Goal: Contribute content: Contribute content

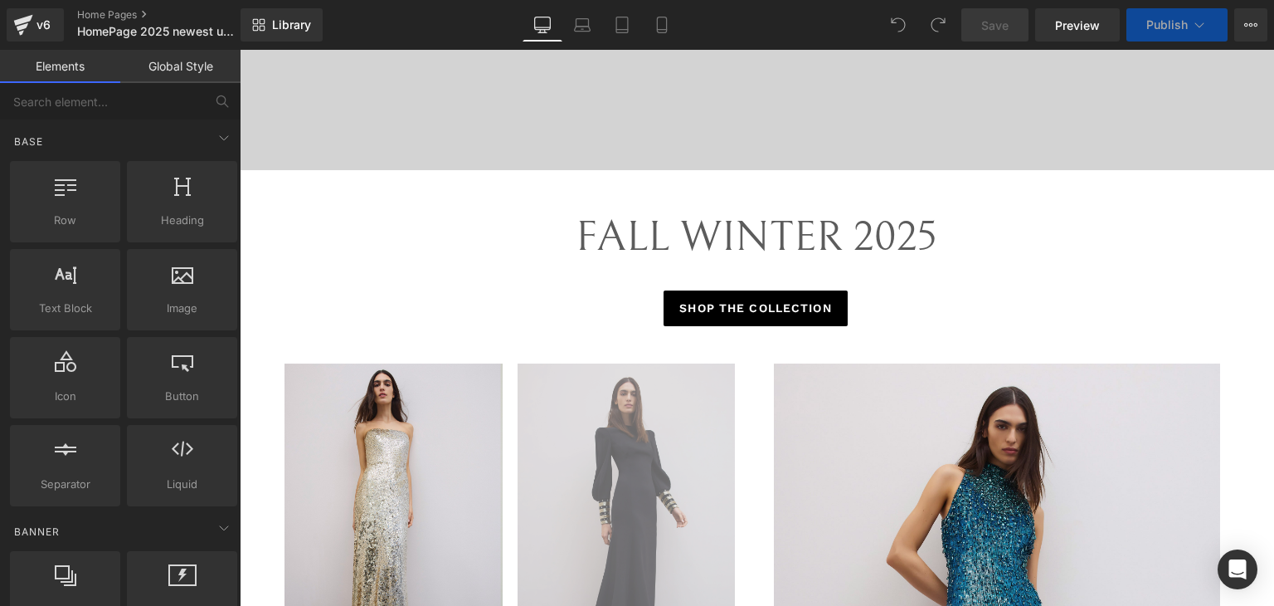
scroll to position [1121, 0]
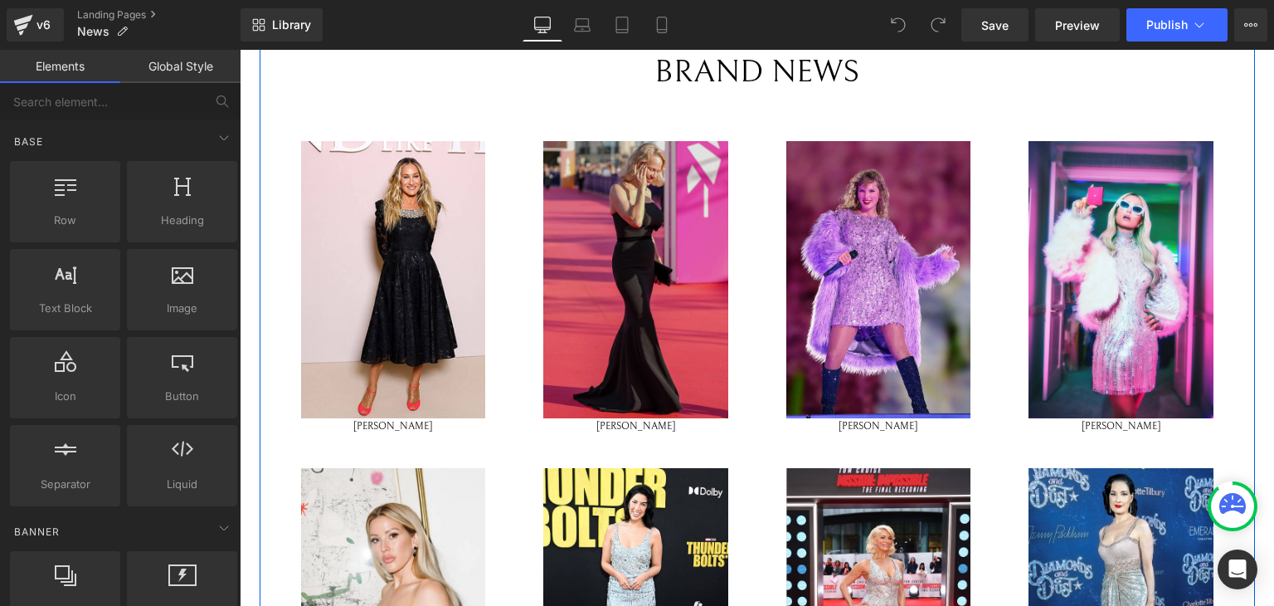
scroll to position [464, 0]
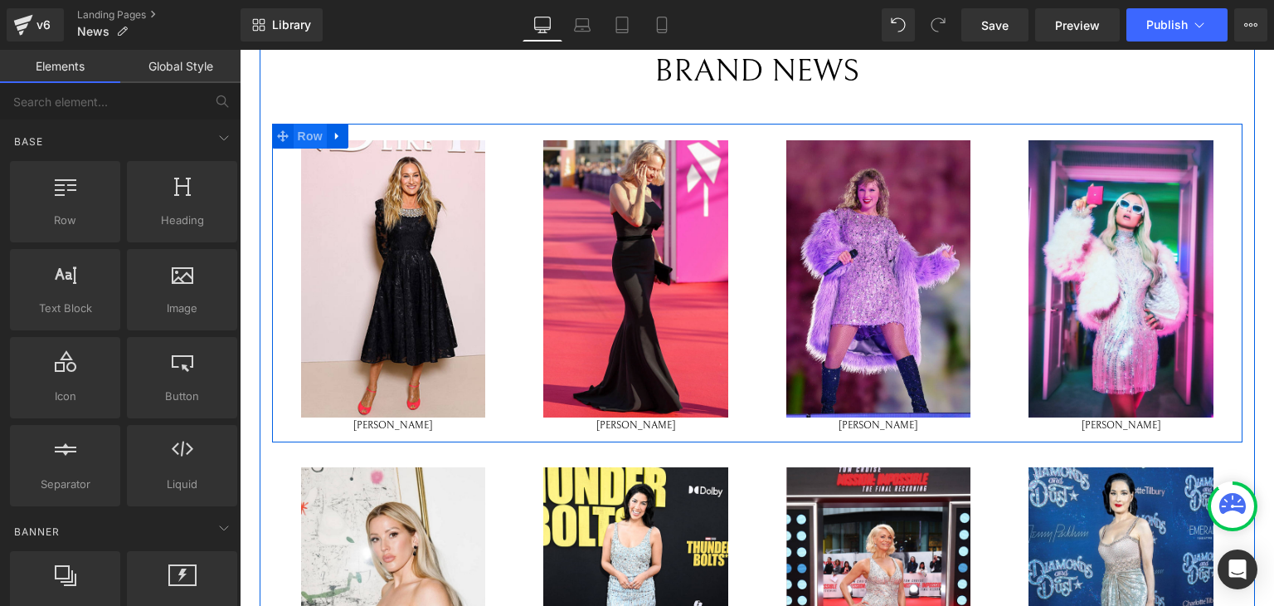
click at [294, 130] on span "Row" at bounding box center [310, 136] width 33 height 25
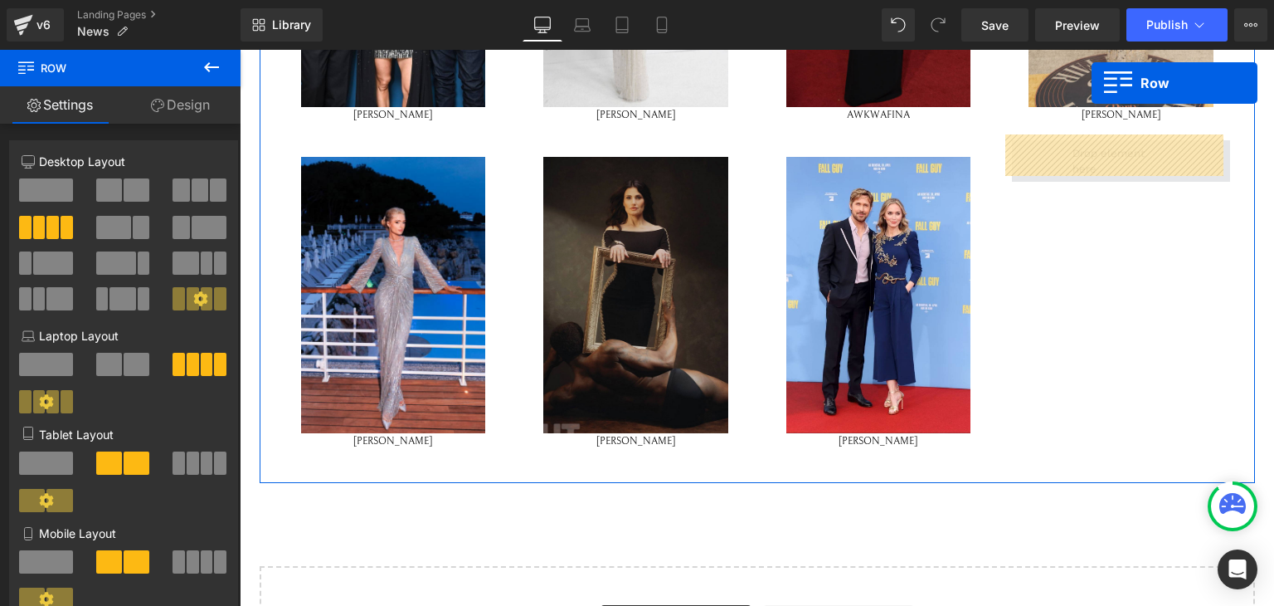
scroll to position [2366, 0]
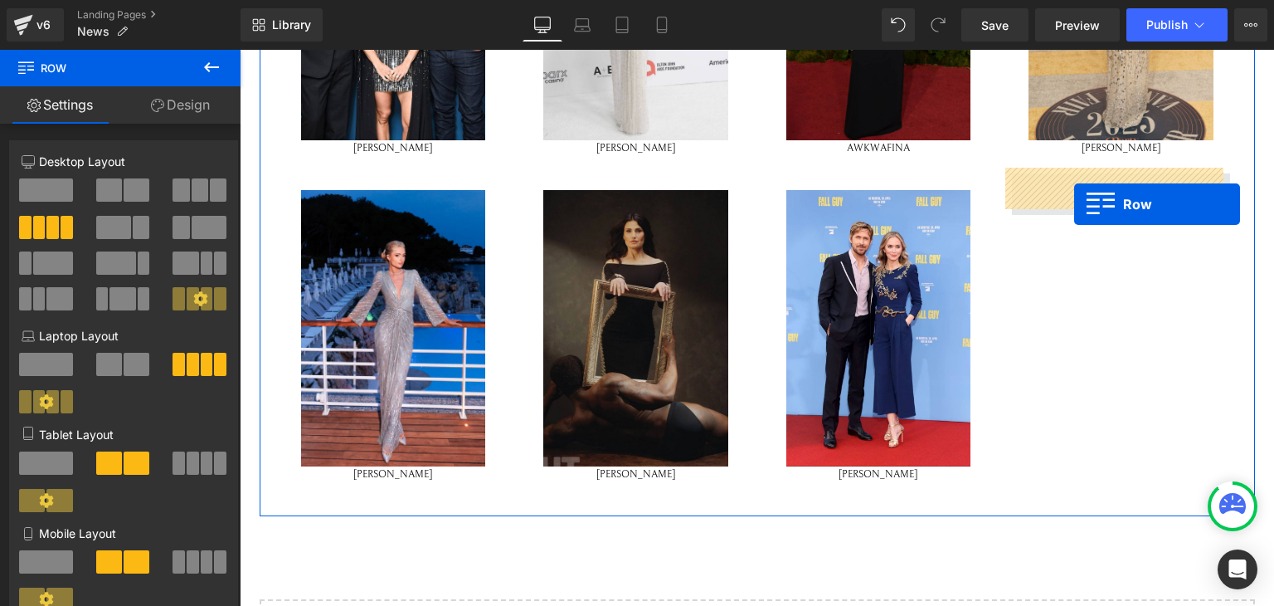
drag, startPoint x: 290, startPoint y: 121, endPoint x: 1073, endPoint y: 201, distance: 787.3
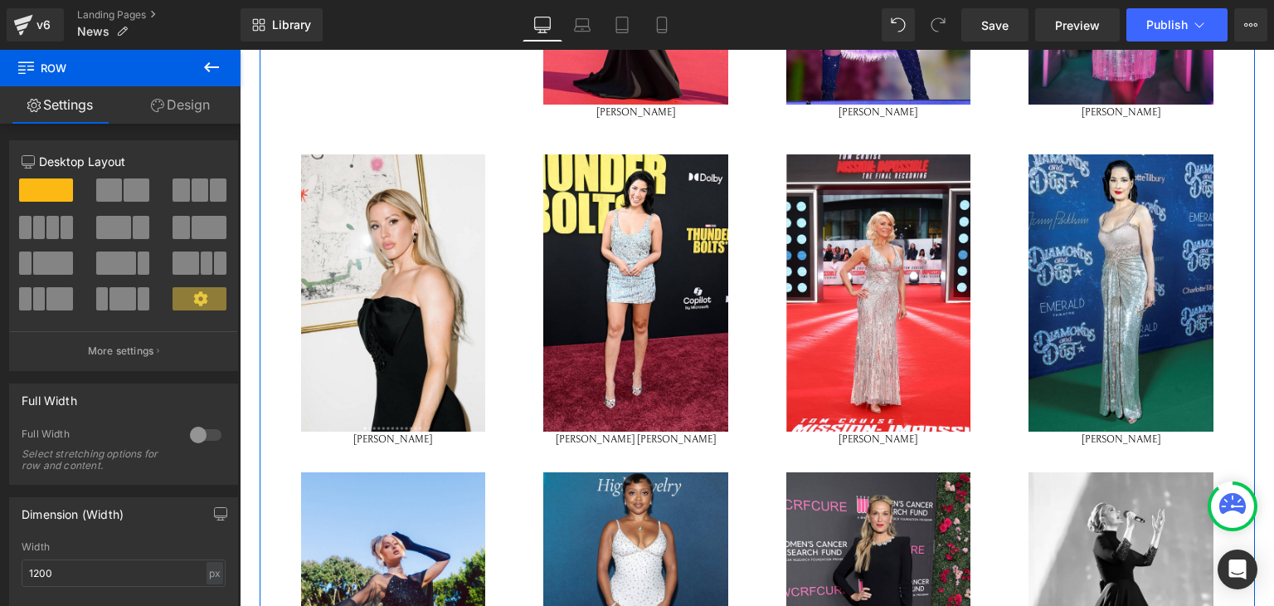
scroll to position [782, 0]
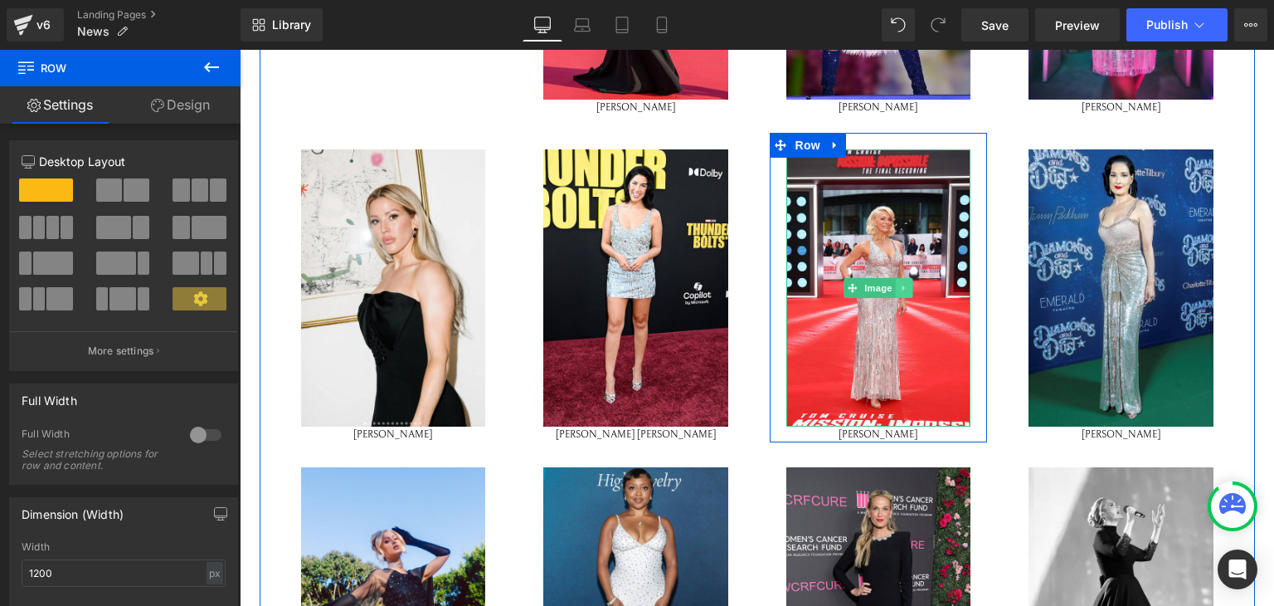
click at [899, 283] on icon at bounding box center [903, 288] width 9 height 10
click at [909, 283] on icon at bounding box center [913, 288] width 9 height 10
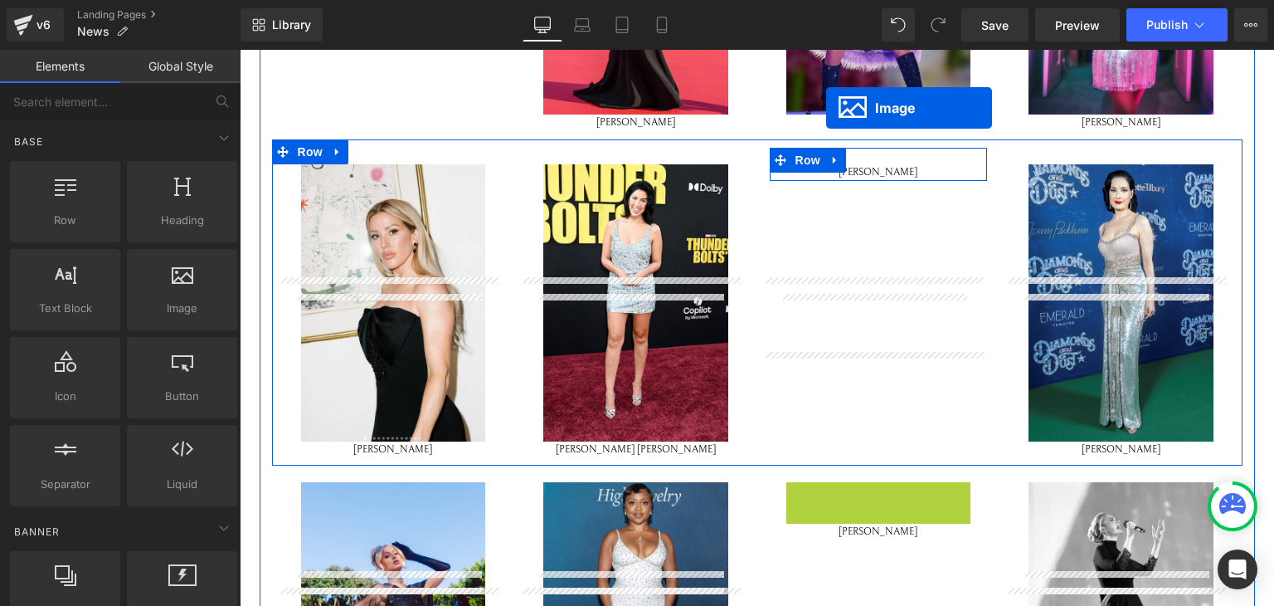
scroll to position [584, 0]
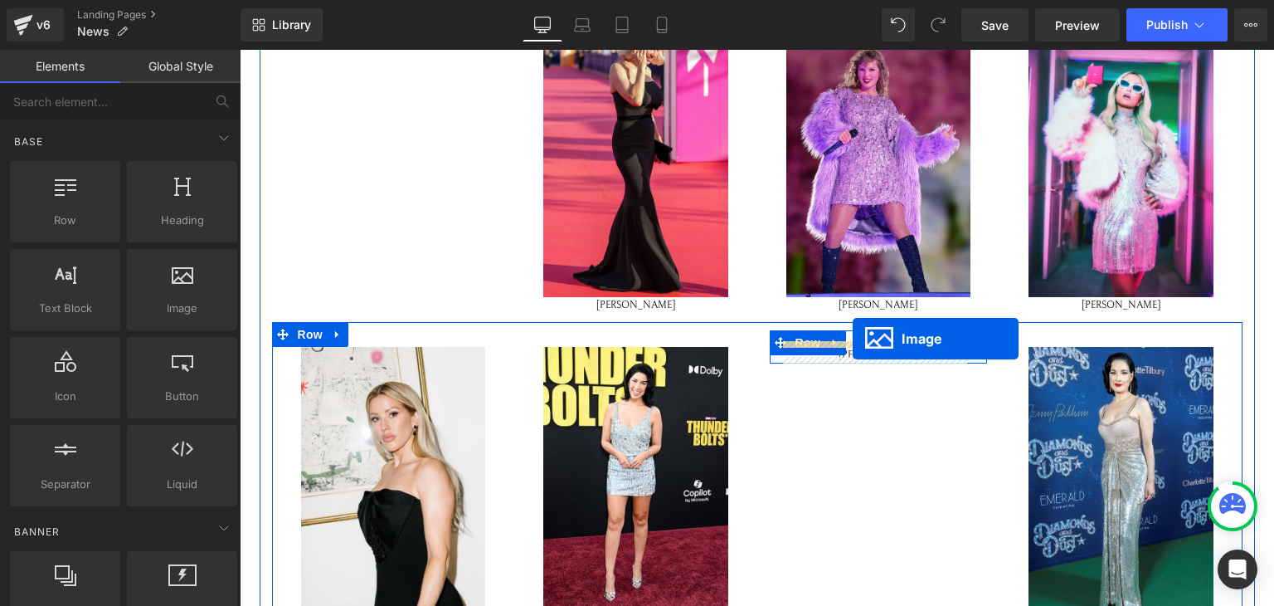
drag, startPoint x: 843, startPoint y: 318, endPoint x: 853, endPoint y: 337, distance: 21.5
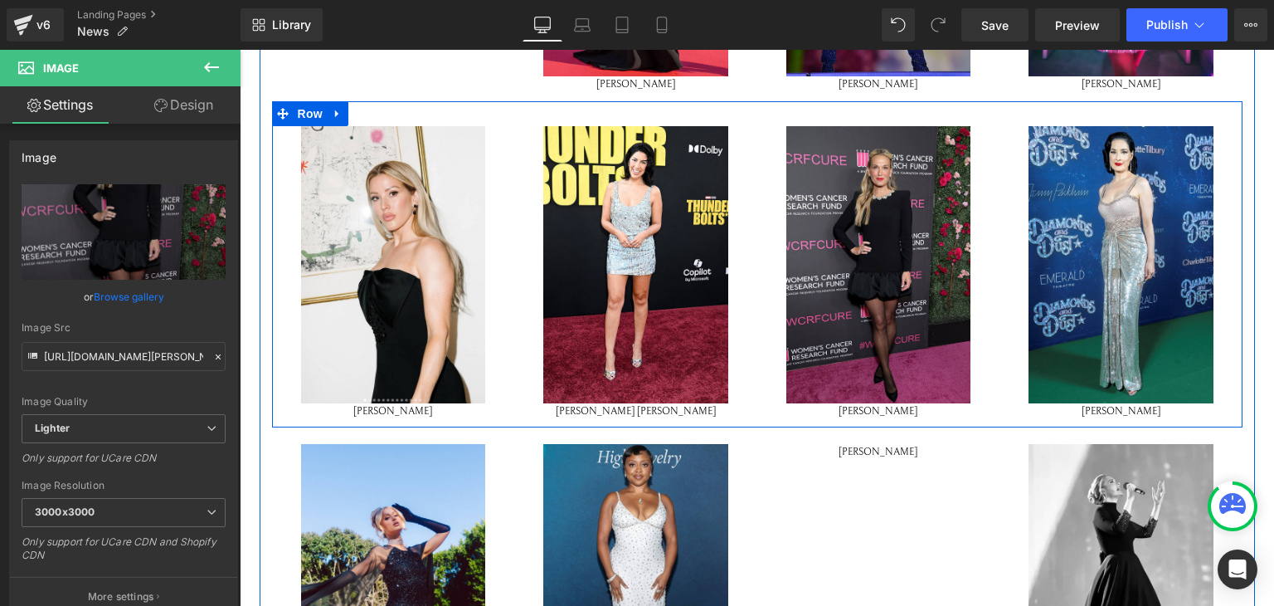
scroll to position [803, 0]
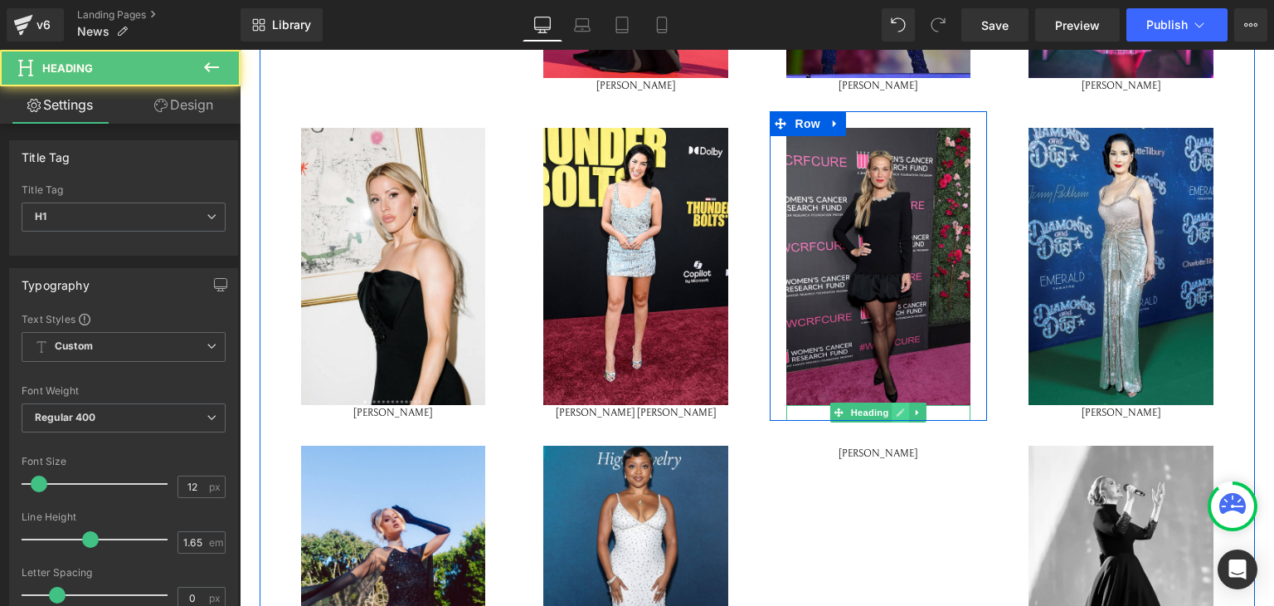
drag, startPoint x: 938, startPoint y: 406, endPoint x: 897, endPoint y: 404, distance: 41.5
click at [897, 405] on div "HANNAH WADDINGHAM Heading" at bounding box center [879, 413] width 185 height 17
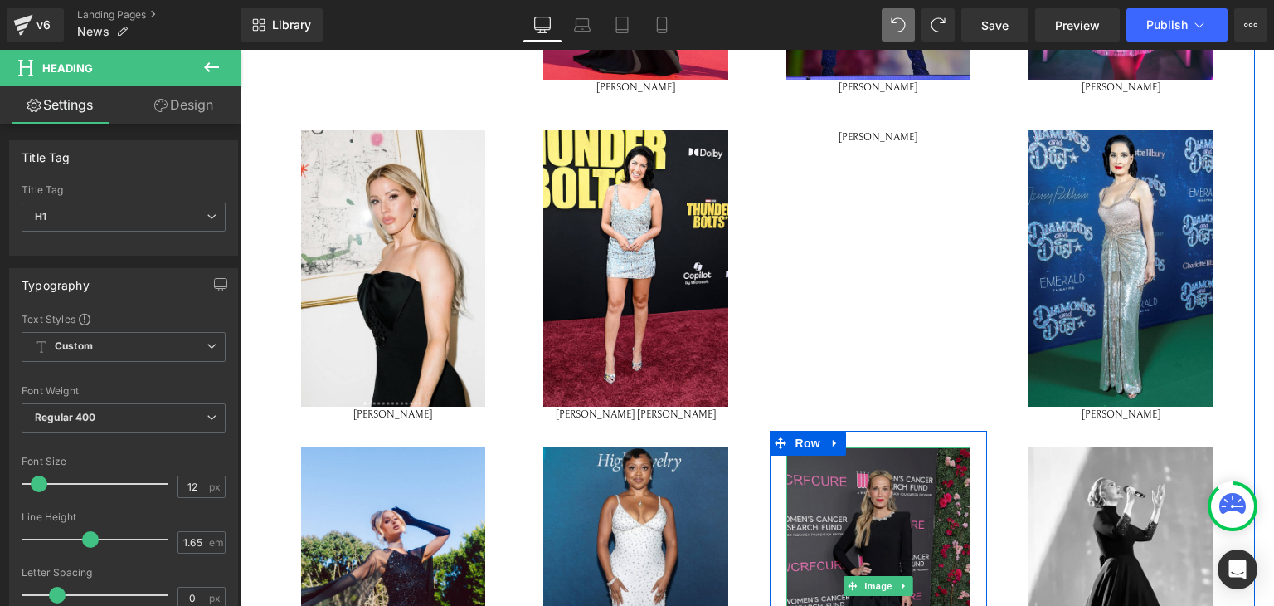
scroll to position [787, 0]
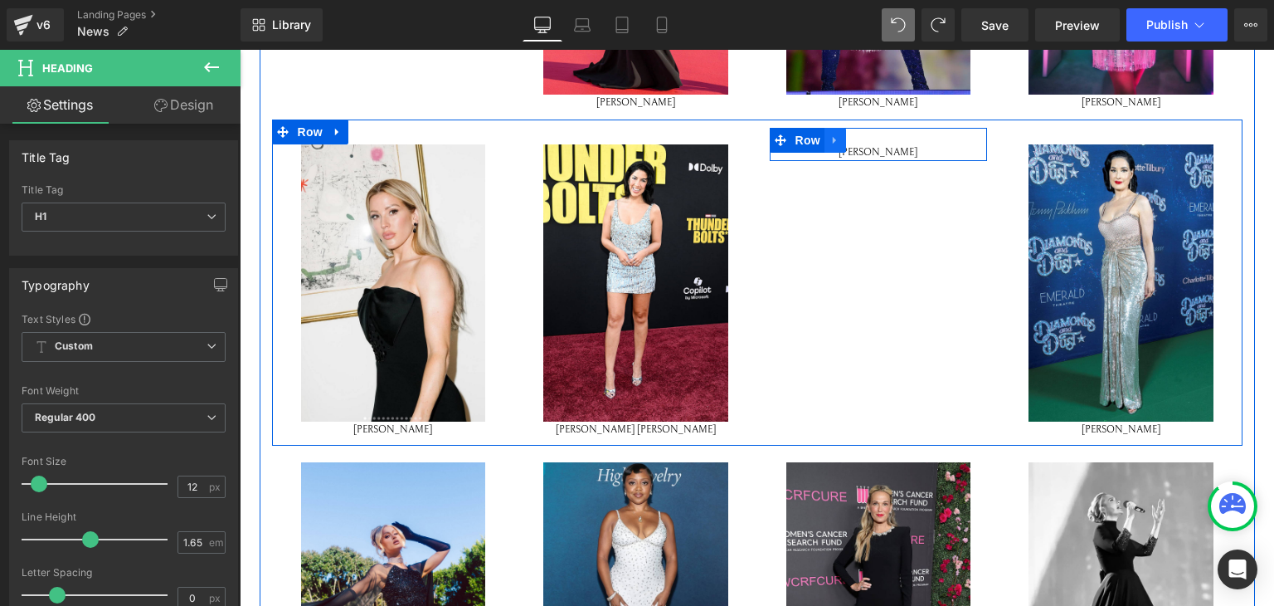
click at [833, 136] on icon at bounding box center [834, 139] width 3 height 7
click at [873, 137] on icon at bounding box center [879, 140] width 12 height 12
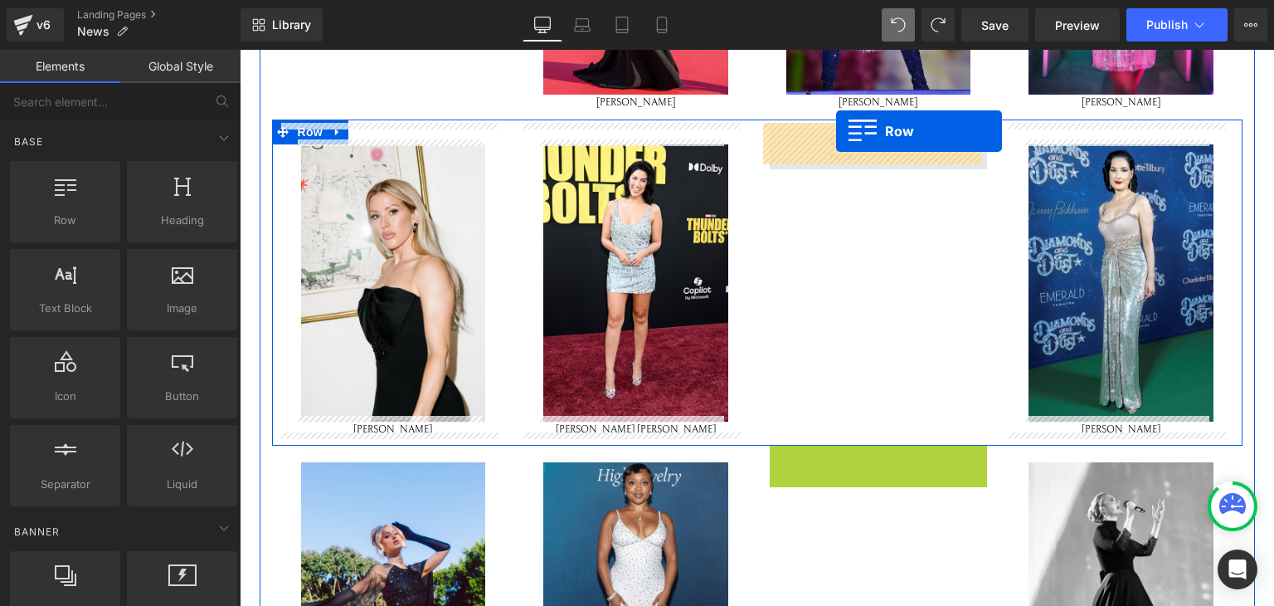
drag, startPoint x: 769, startPoint y: 451, endPoint x: 834, endPoint y: 137, distance: 321.1
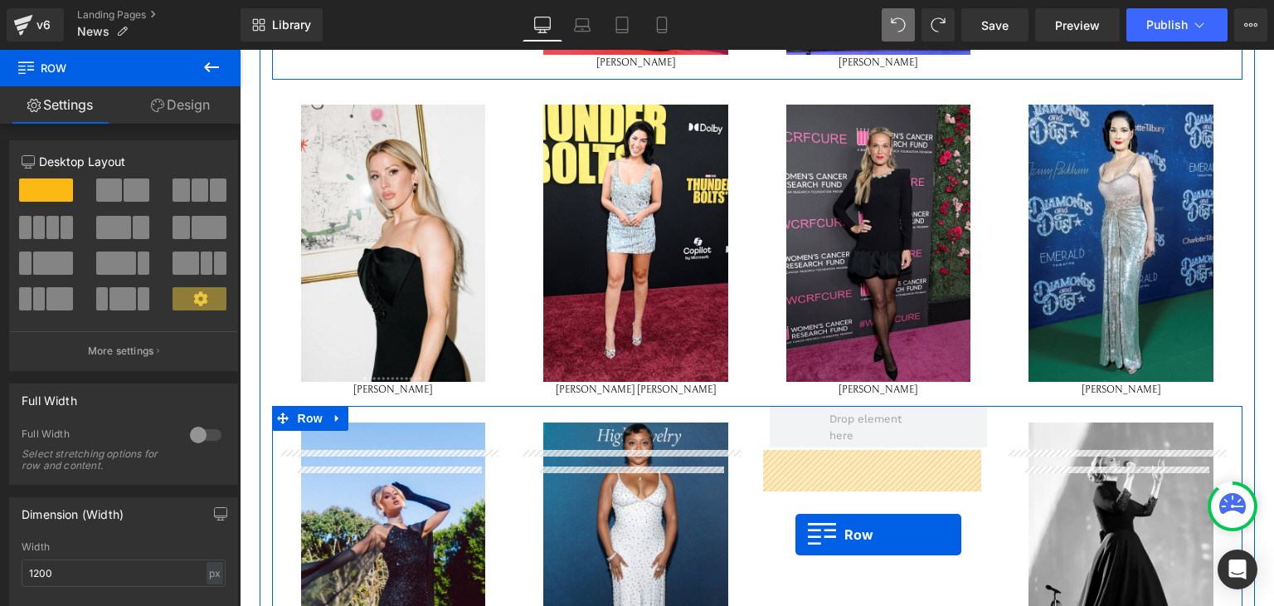
scroll to position [959, 0]
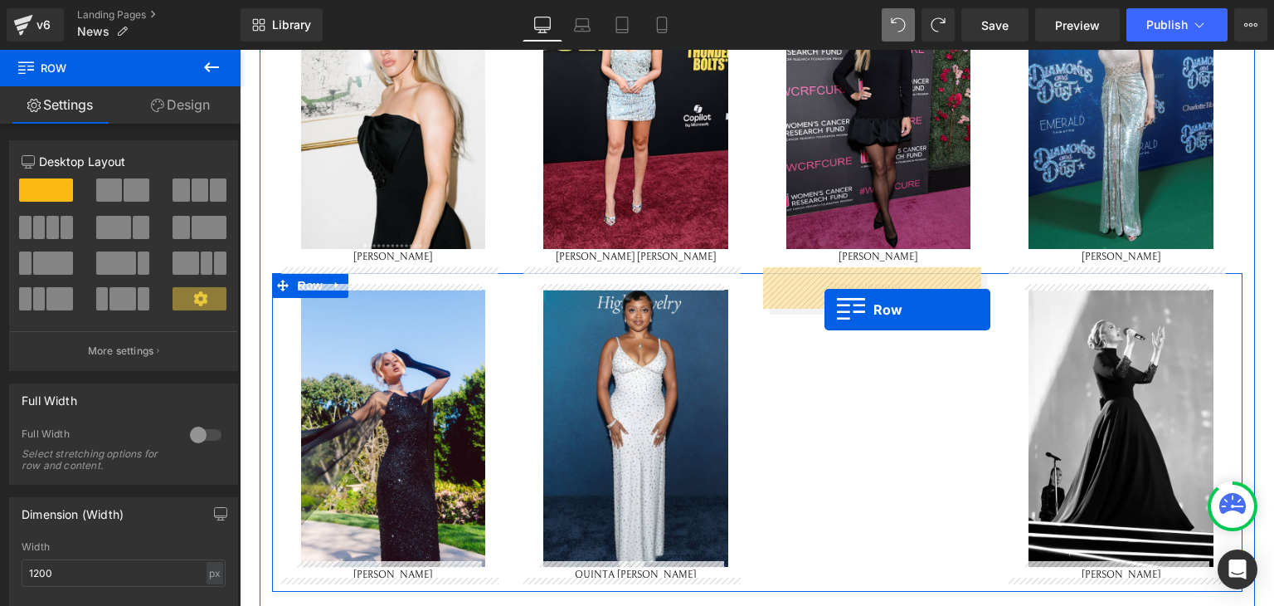
drag, startPoint x: 1008, startPoint y: 68, endPoint x: 823, endPoint y: 309, distance: 304.2
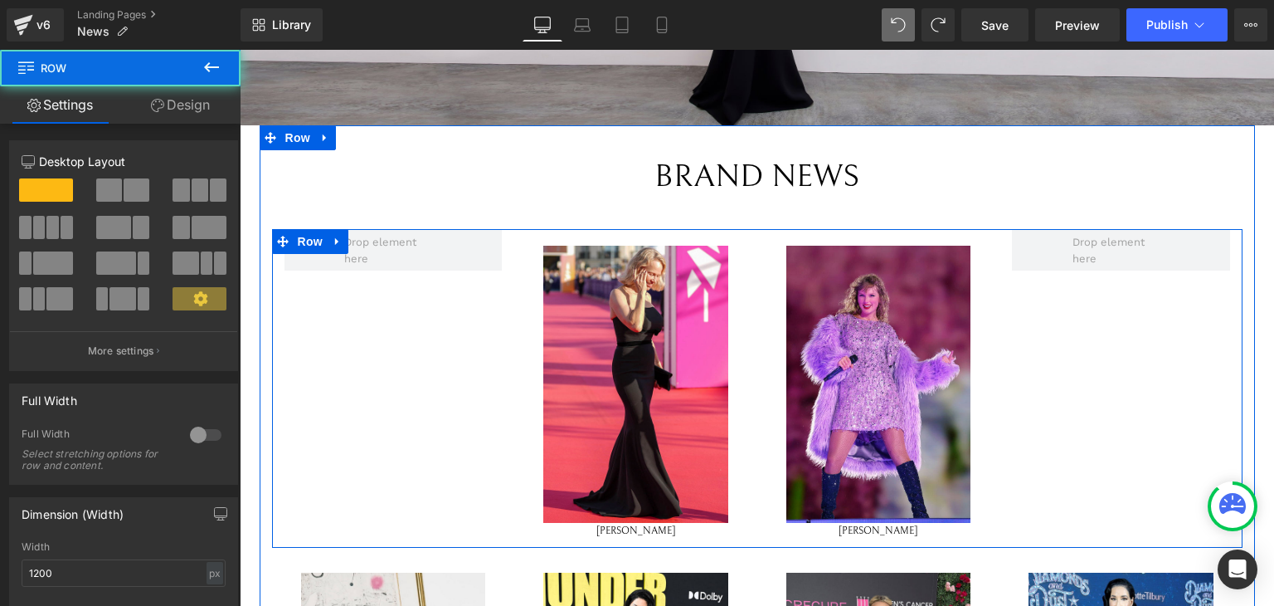
scroll to position [358, 0]
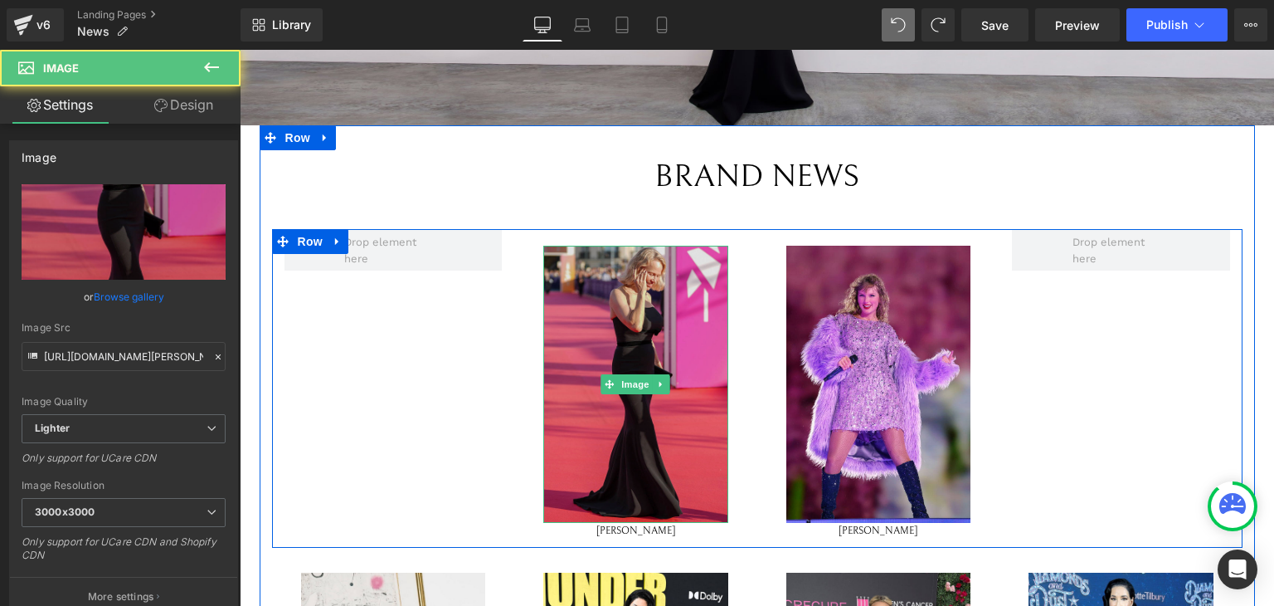
click at [612, 258] on img at bounding box center [635, 384] width 185 height 277
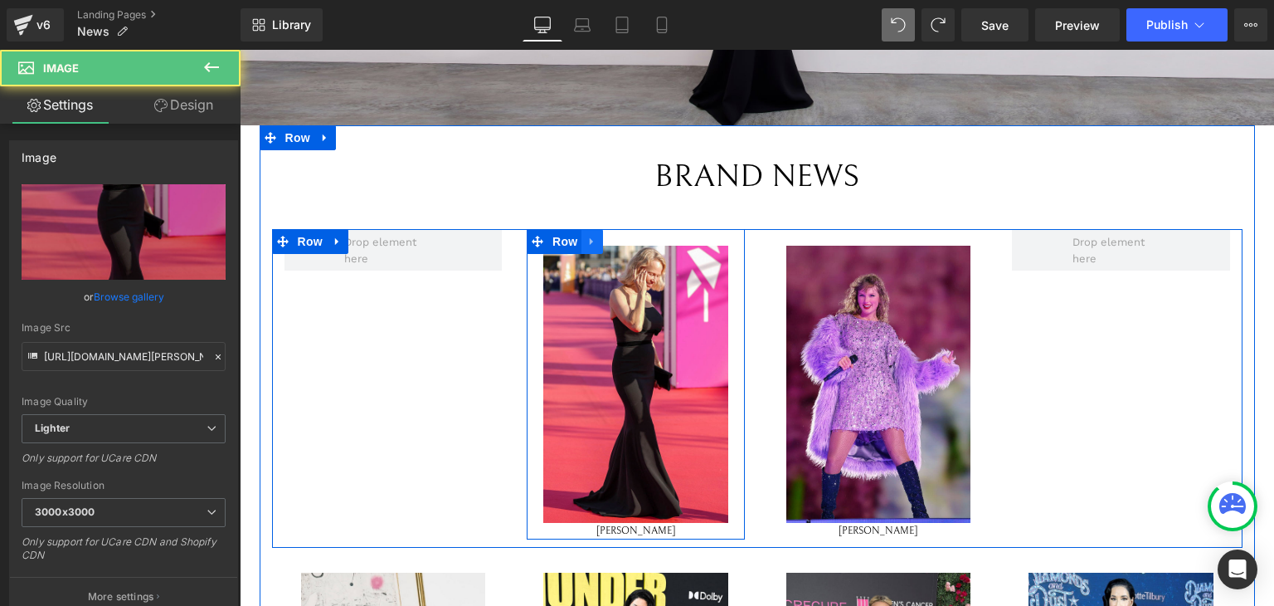
click at [587, 236] on icon at bounding box center [593, 242] width 12 height 12
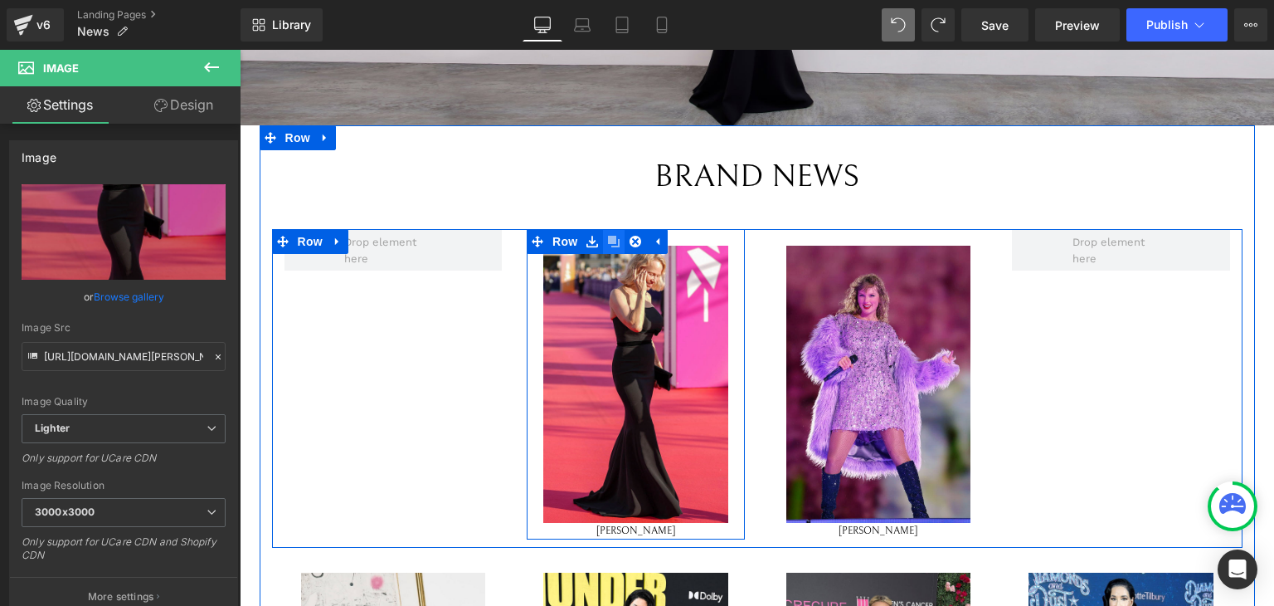
click at [615, 238] on link at bounding box center [614, 241] width 22 height 25
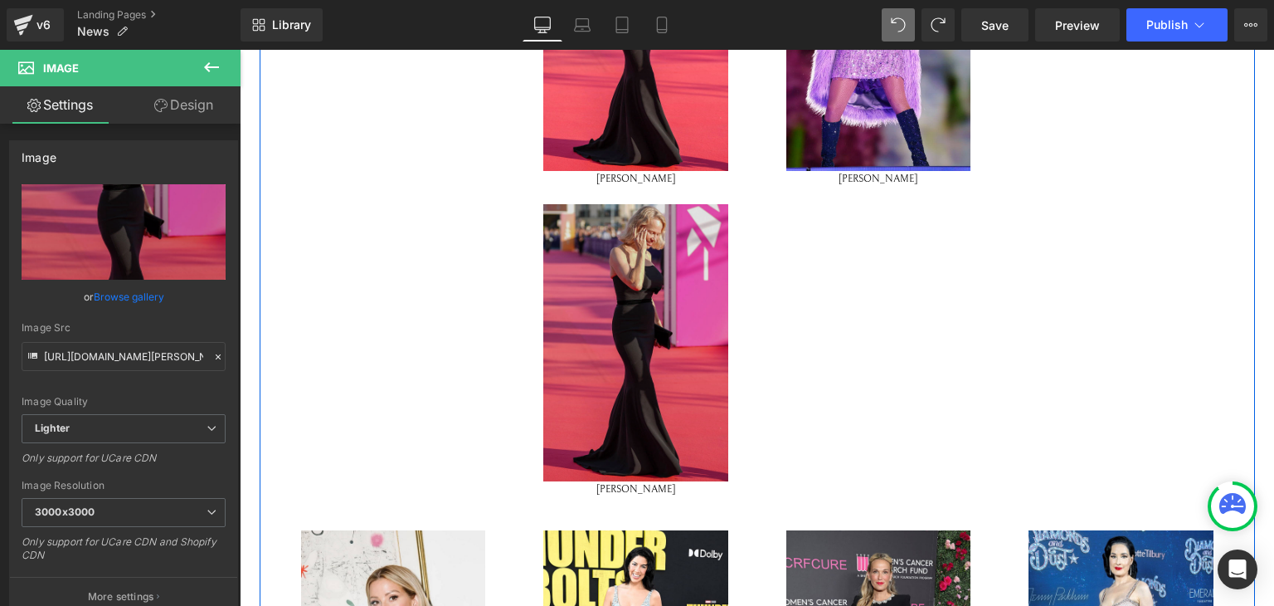
scroll to position [709, 0]
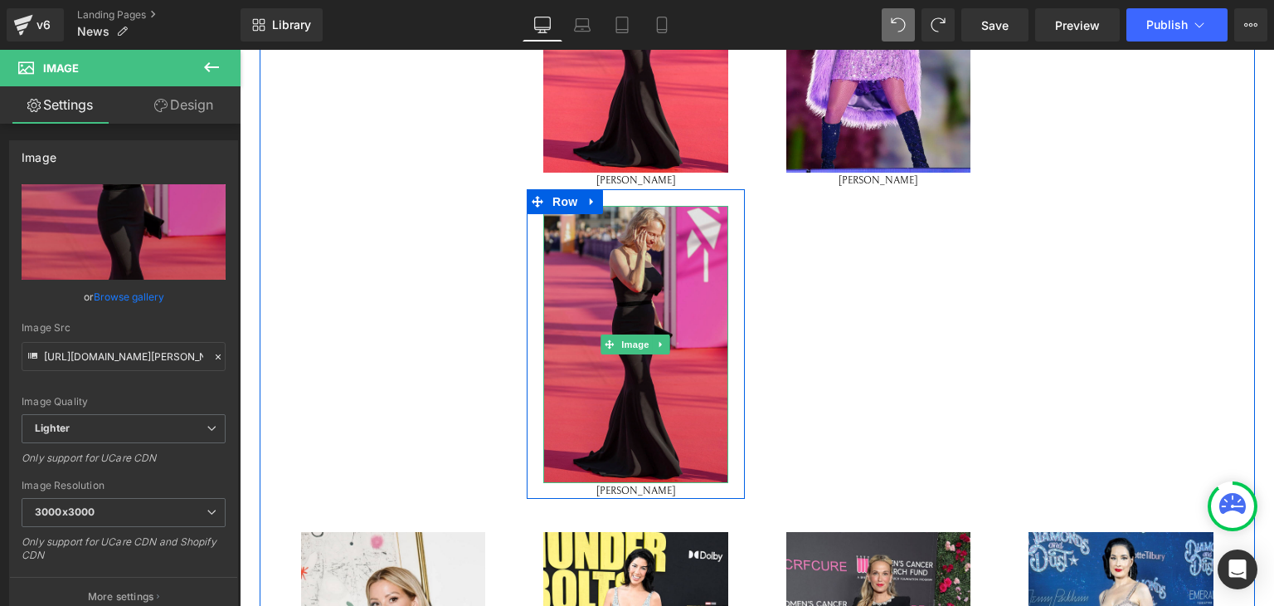
click at [683, 295] on img at bounding box center [635, 344] width 185 height 277
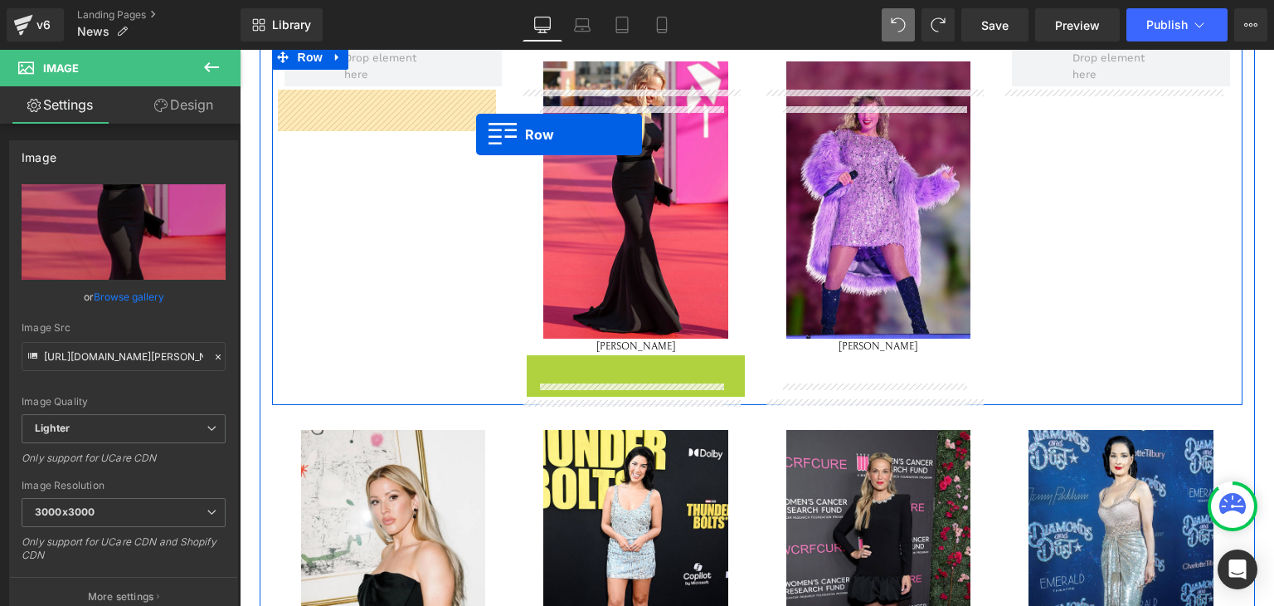
scroll to position [493, 0]
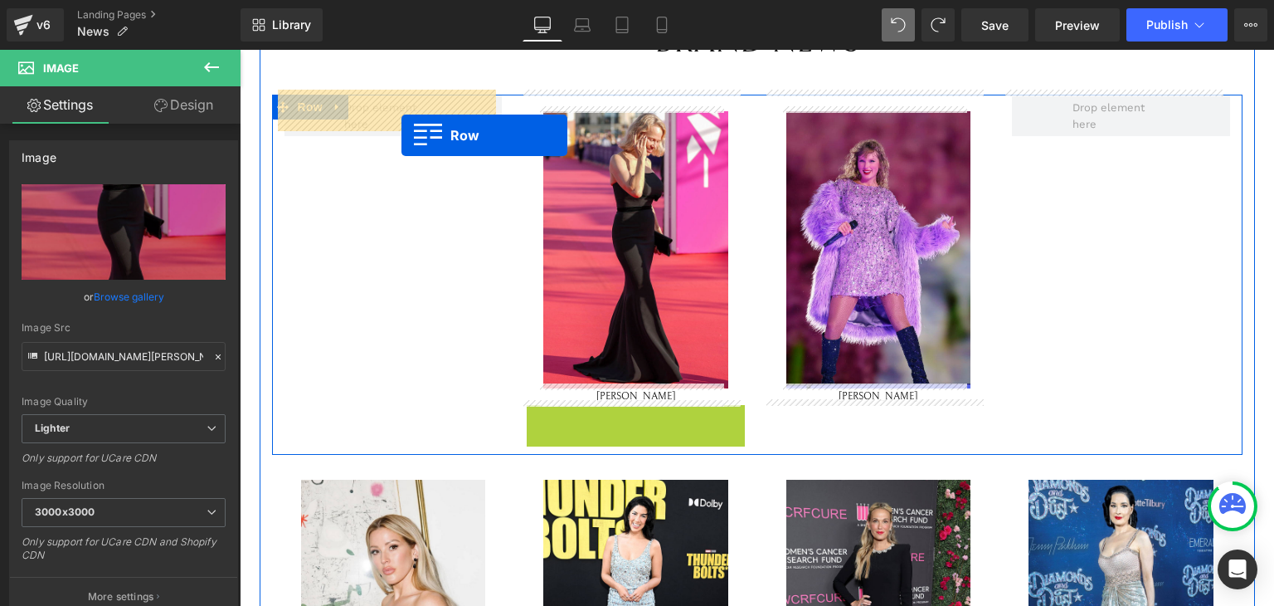
drag, startPoint x: 528, startPoint y: 194, endPoint x: 402, endPoint y: 134, distance: 139.9
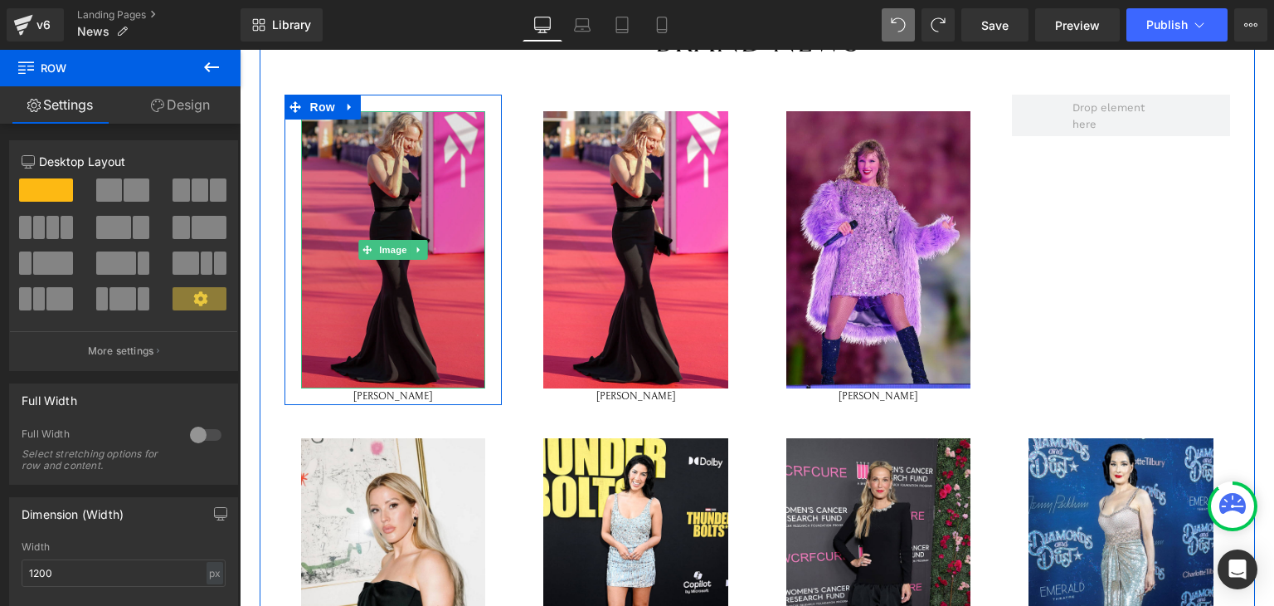
click at [411, 201] on img at bounding box center [393, 249] width 185 height 277
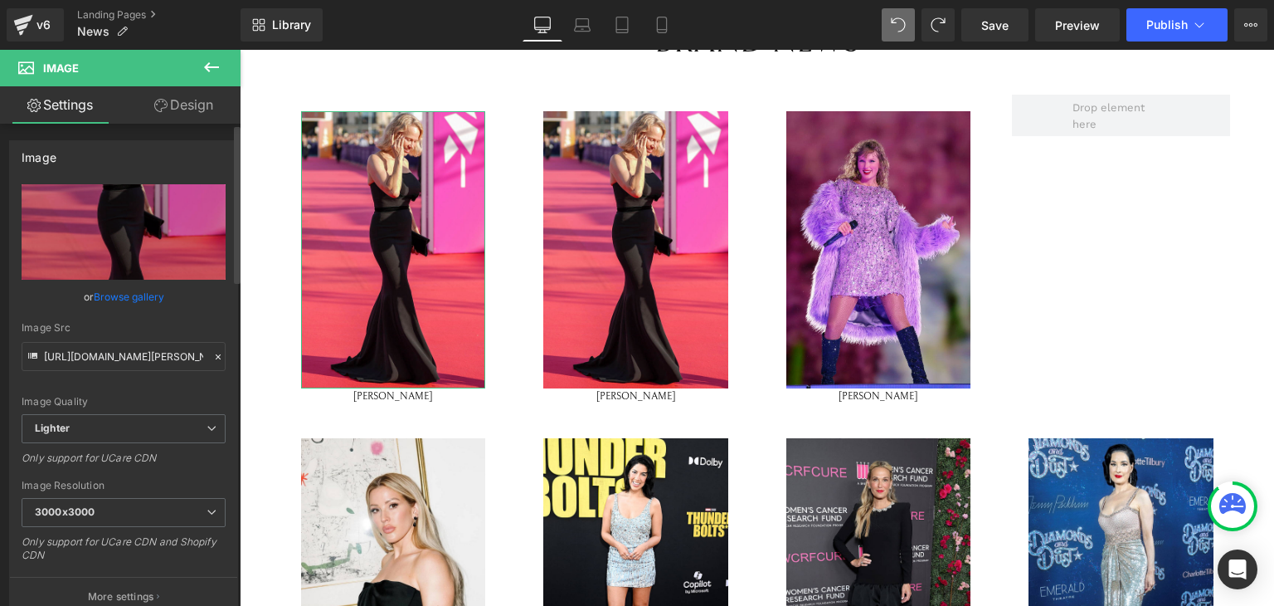
click at [108, 296] on link "Browse gallery" at bounding box center [129, 296] width 71 height 29
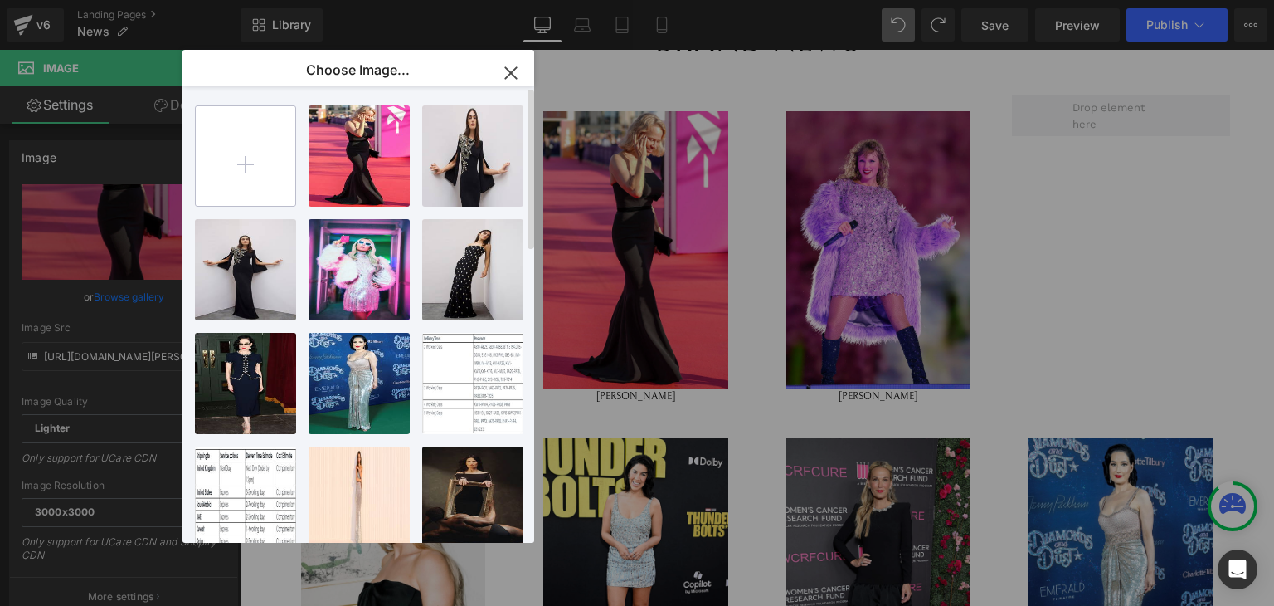
type input "C:\fakepath\Paris_Hilton.jpg"
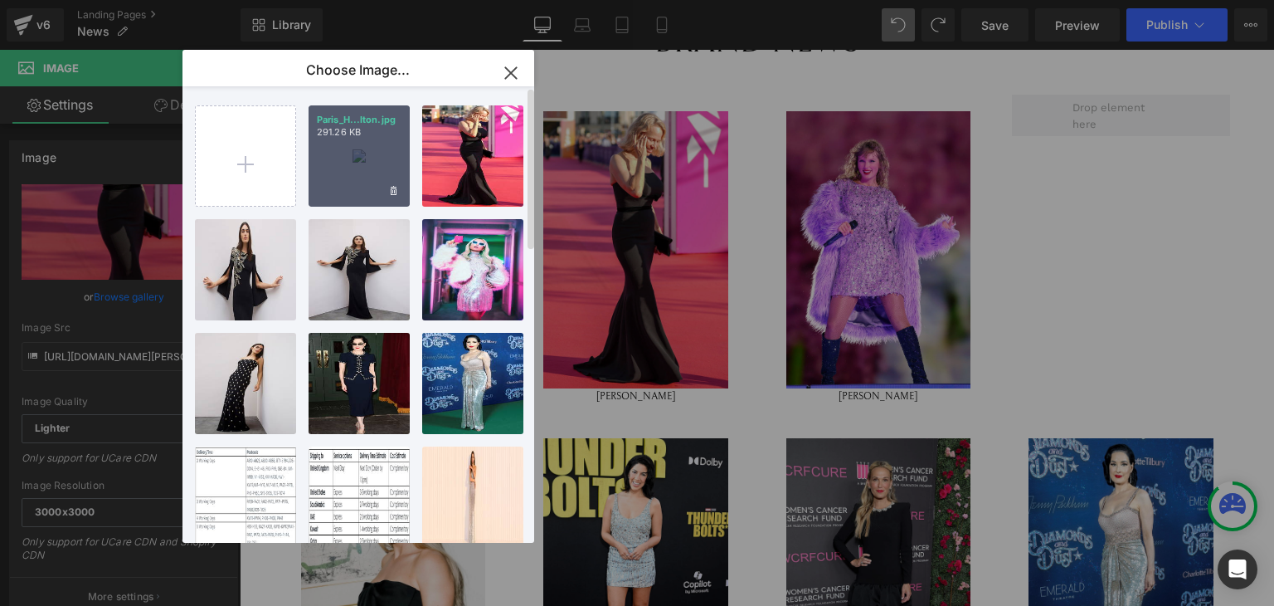
click at [379, 192] on div "Paris_H...lton.jpg 291.26 KB" at bounding box center [359, 155] width 101 height 101
type input "https://ucarecdn.com/c71afce6-5b38-44c3-9b2f-051309b28063/-/format/auto/-/previ…"
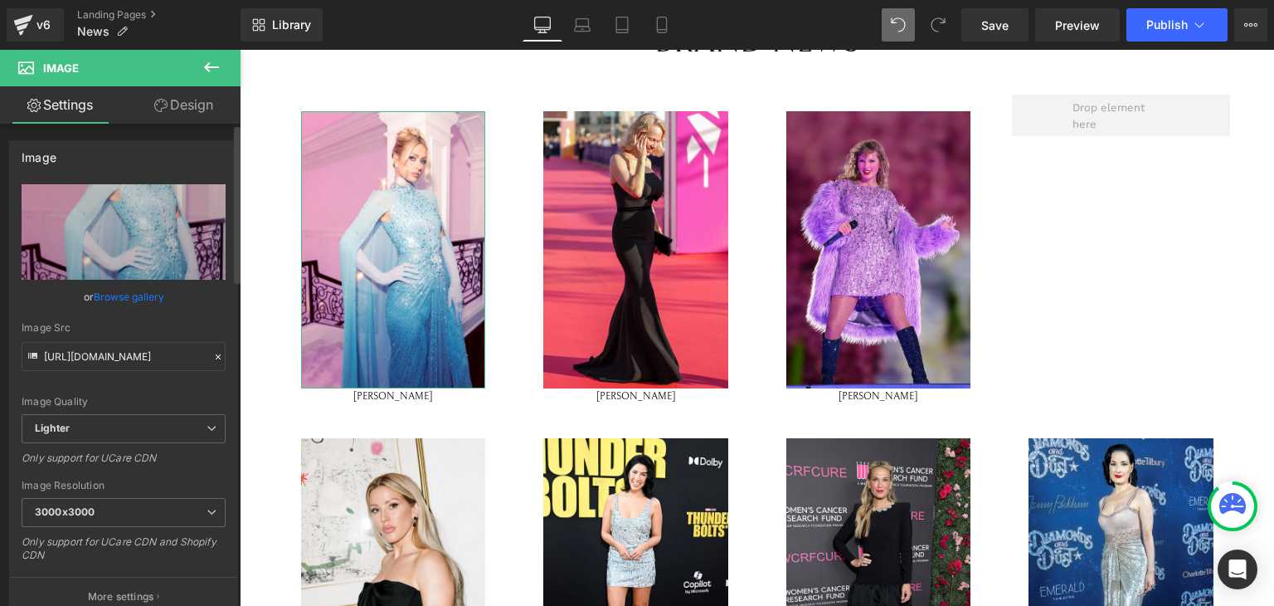
click at [125, 292] on link "Browse gallery" at bounding box center [129, 296] width 71 height 29
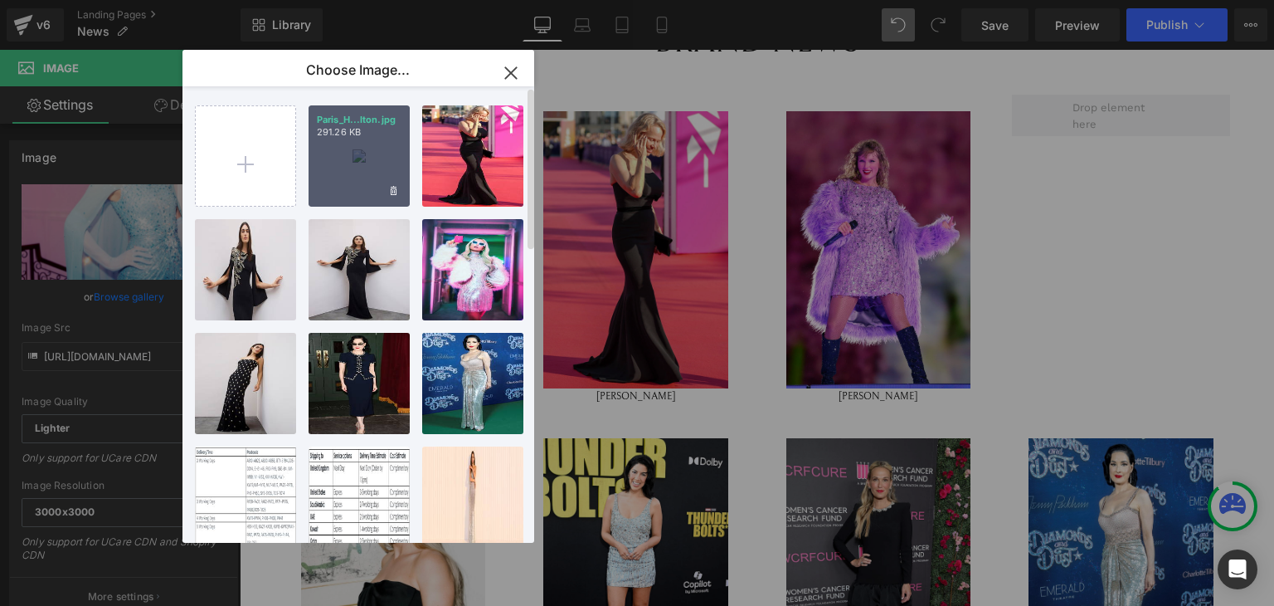
click at [362, 164] on div "Paris_H...lton.jpg 291.26 KB" at bounding box center [359, 155] width 101 height 101
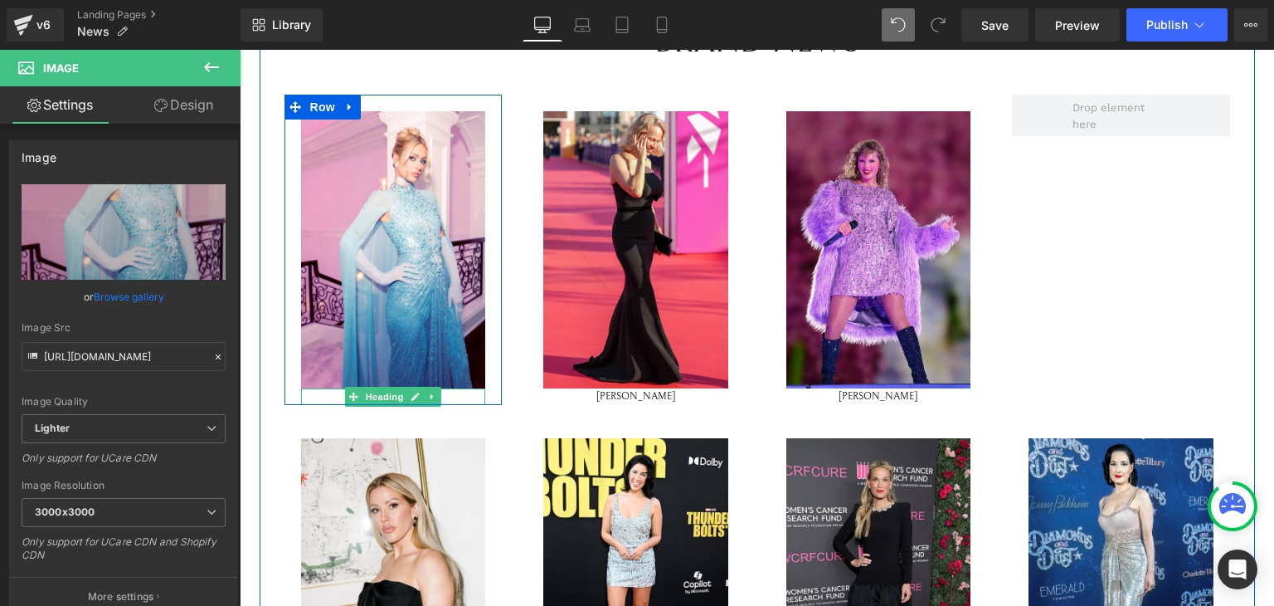
click at [407, 387] on link at bounding box center [415, 397] width 17 height 20
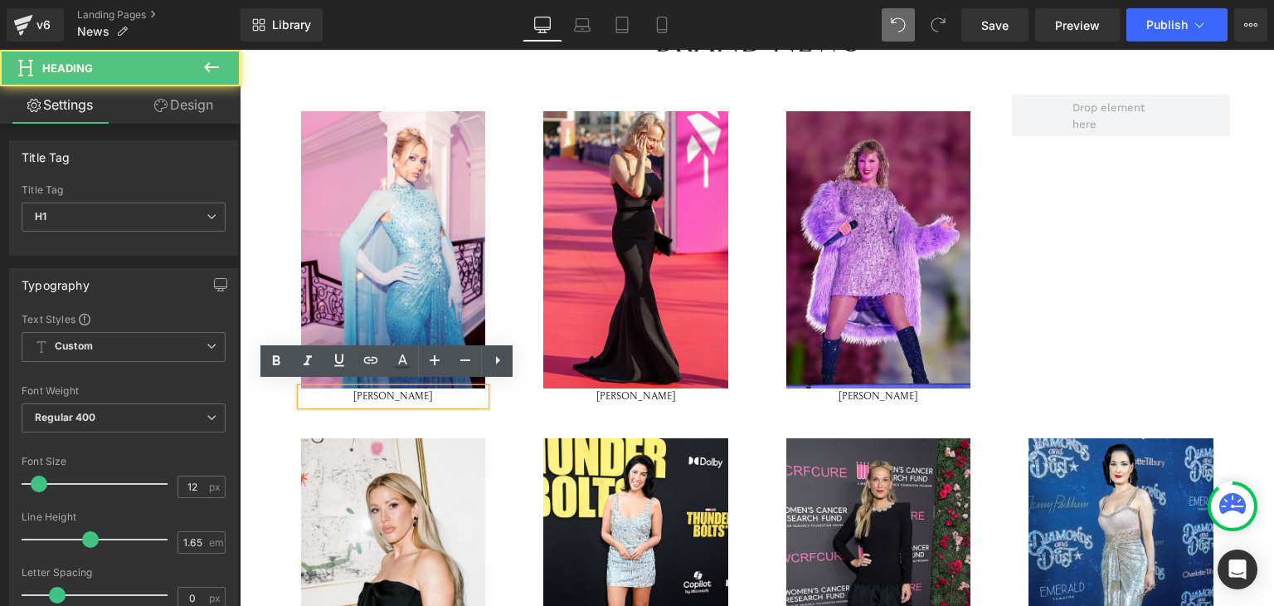
drag, startPoint x: 395, startPoint y: 382, endPoint x: 347, endPoint y: 391, distance: 48.8
click at [347, 391] on h1 "PAMELA ANDERSON" at bounding box center [393, 396] width 185 height 17
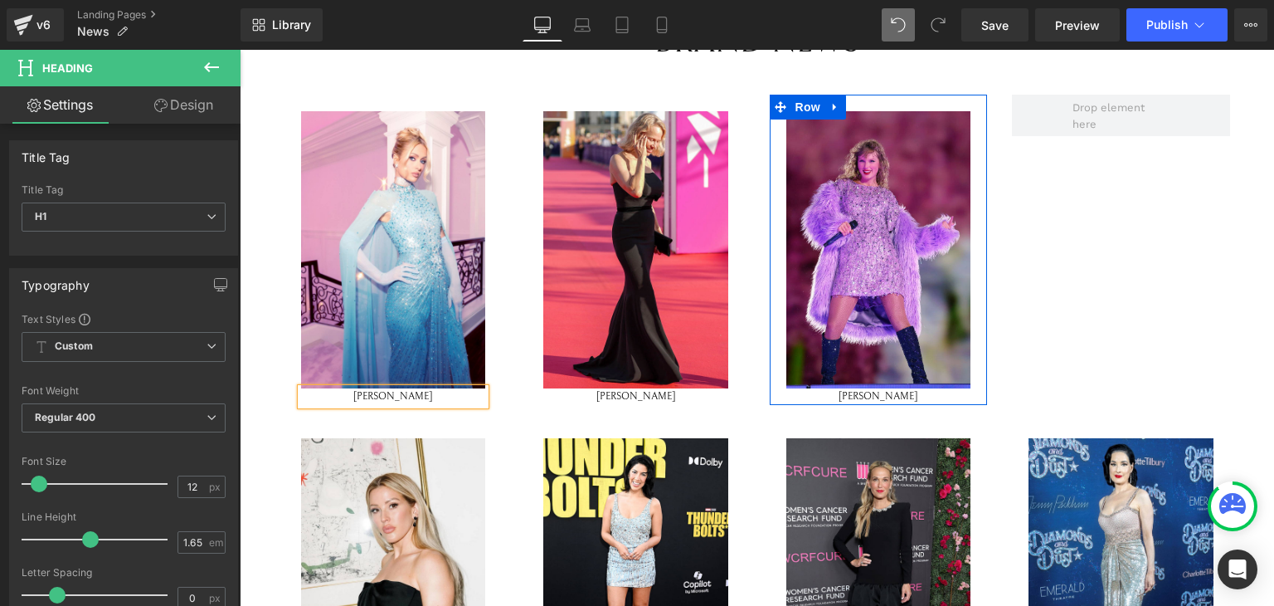
click at [868, 392] on span "Heading" at bounding box center [869, 397] width 45 height 20
click at [937, 401] on div at bounding box center [879, 403] width 218 height 4
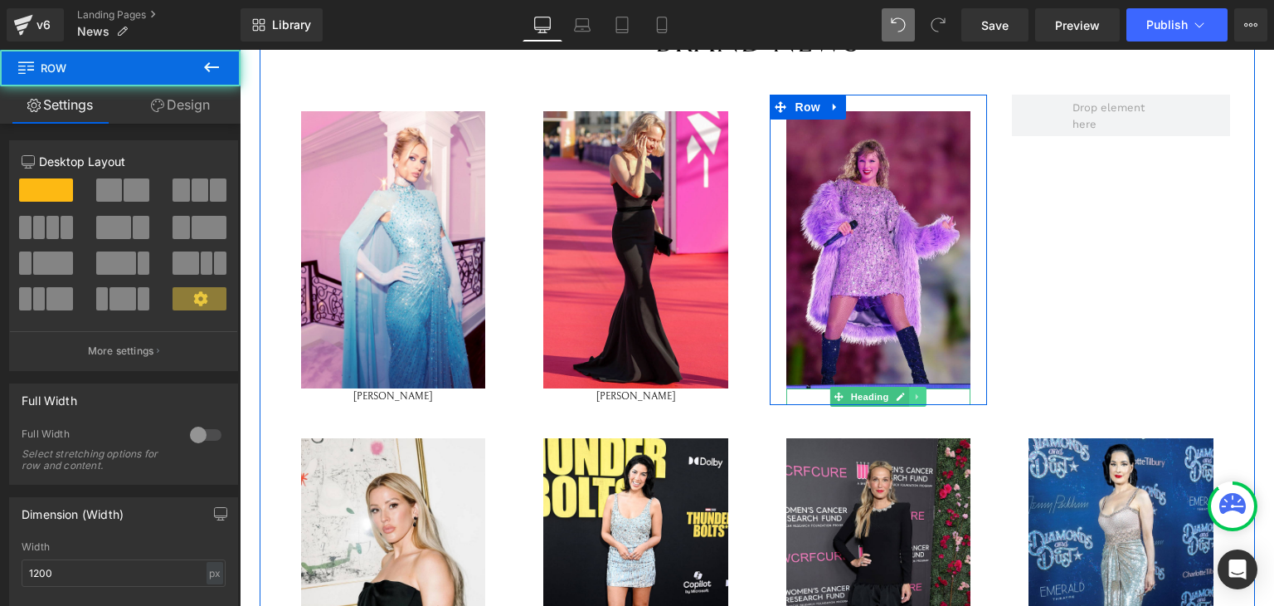
click at [916, 387] on link at bounding box center [917, 397] width 17 height 20
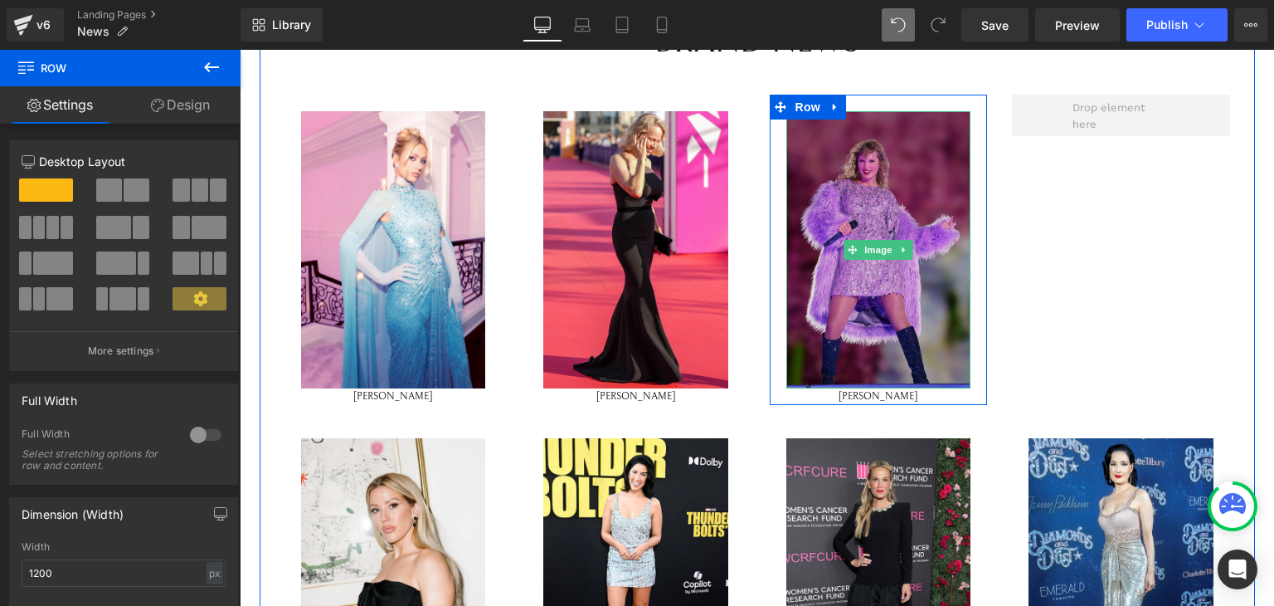
click at [886, 175] on img at bounding box center [879, 249] width 185 height 277
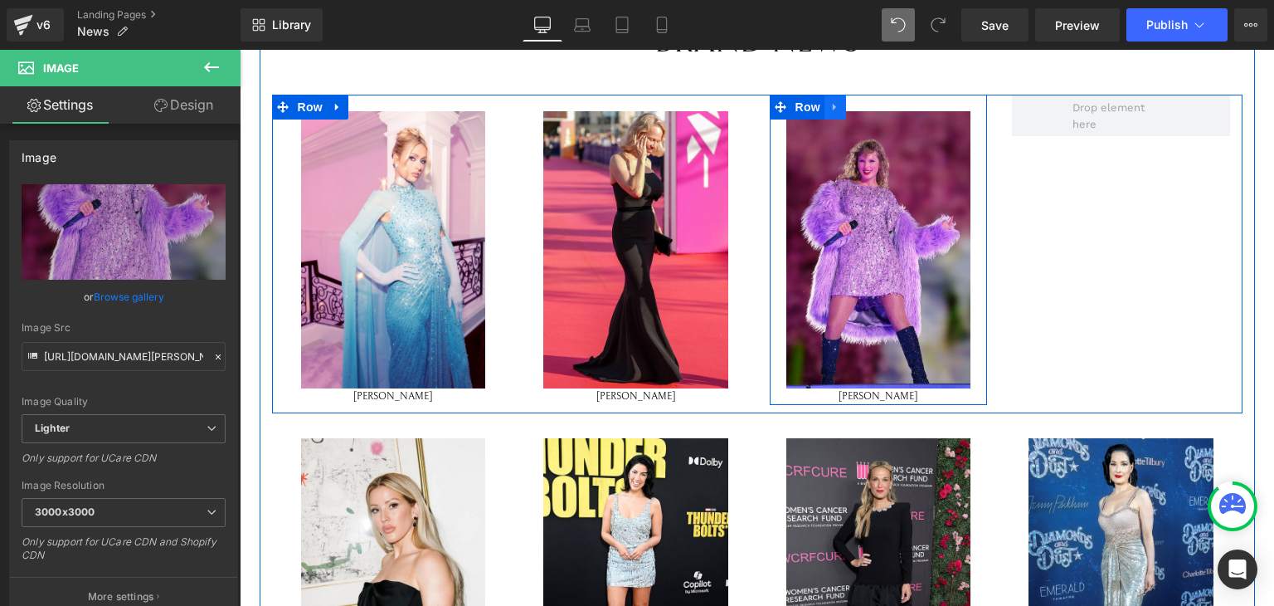
click at [830, 105] on icon at bounding box center [836, 107] width 12 height 12
click at [856, 105] on icon at bounding box center [857, 107] width 12 height 12
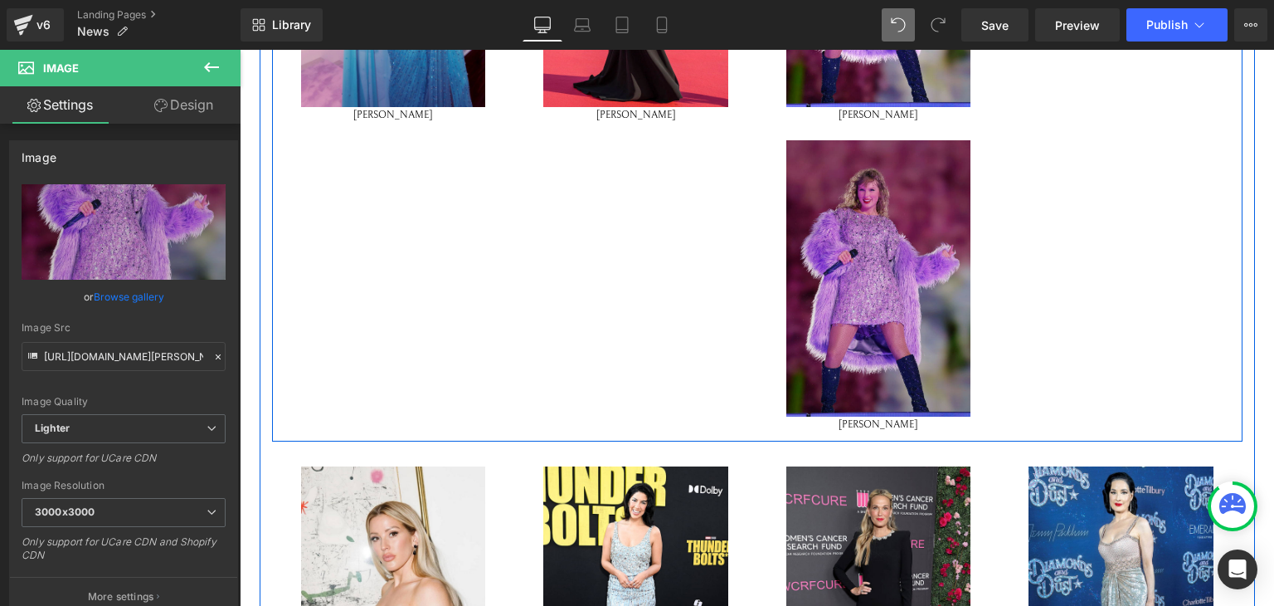
scroll to position [777, 0]
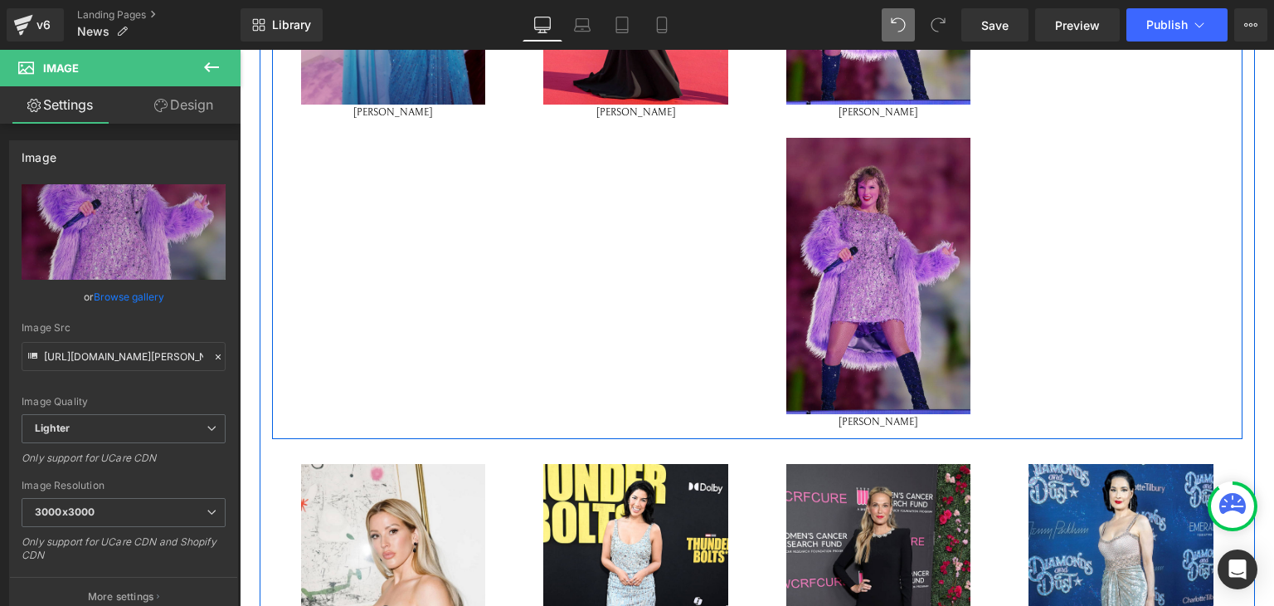
click at [913, 315] on img at bounding box center [879, 276] width 185 height 277
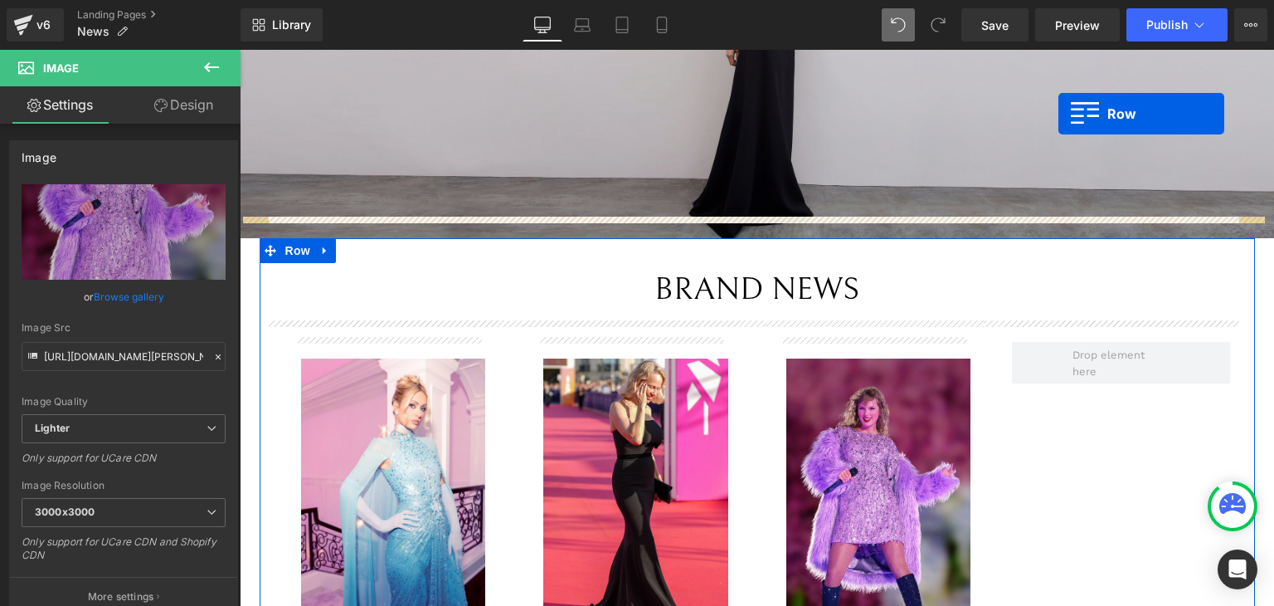
scroll to position [196, 0]
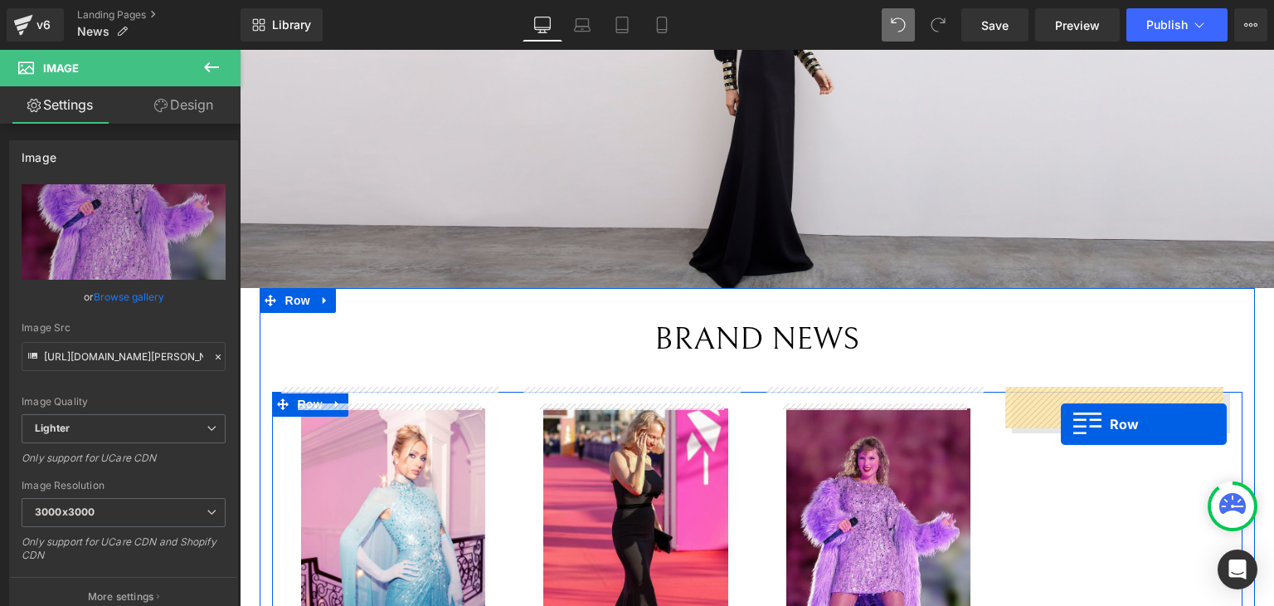
drag, startPoint x: 764, startPoint y: 131, endPoint x: 1061, endPoint y: 419, distance: 413.7
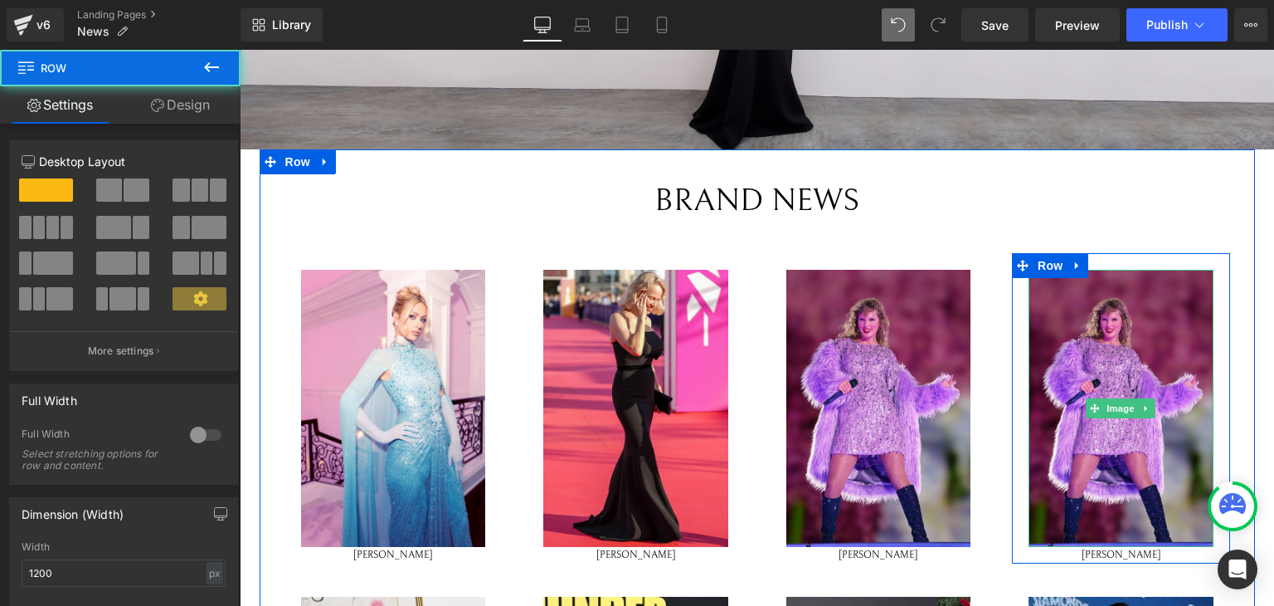
scroll to position [351, 0]
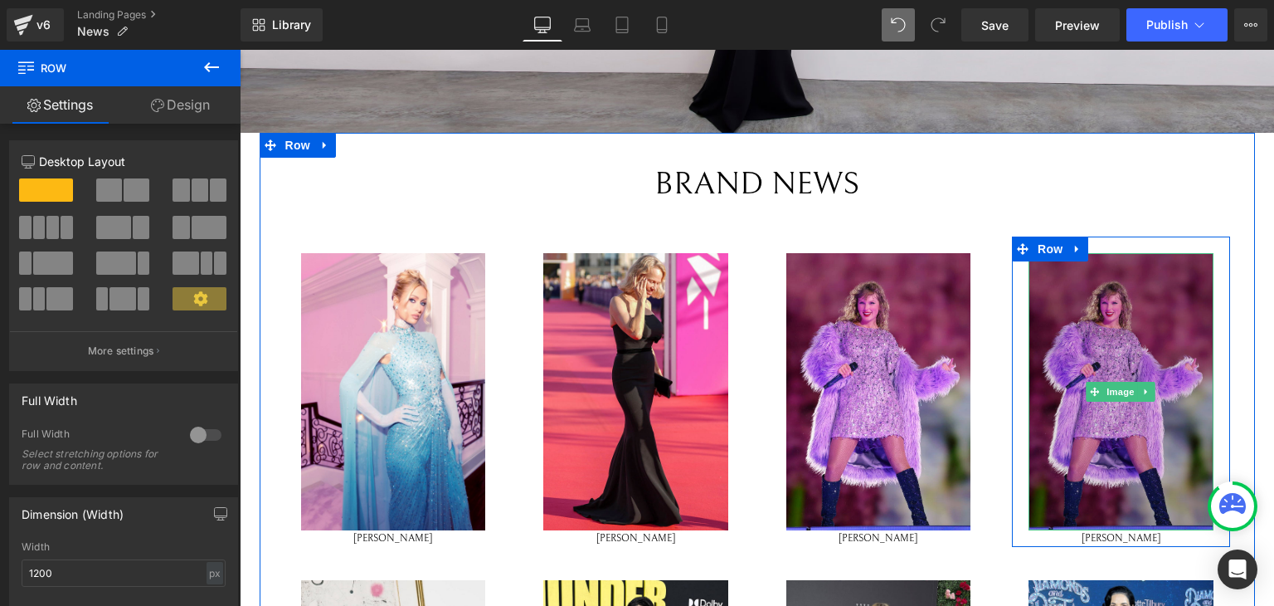
click at [1123, 335] on img at bounding box center [1121, 391] width 185 height 277
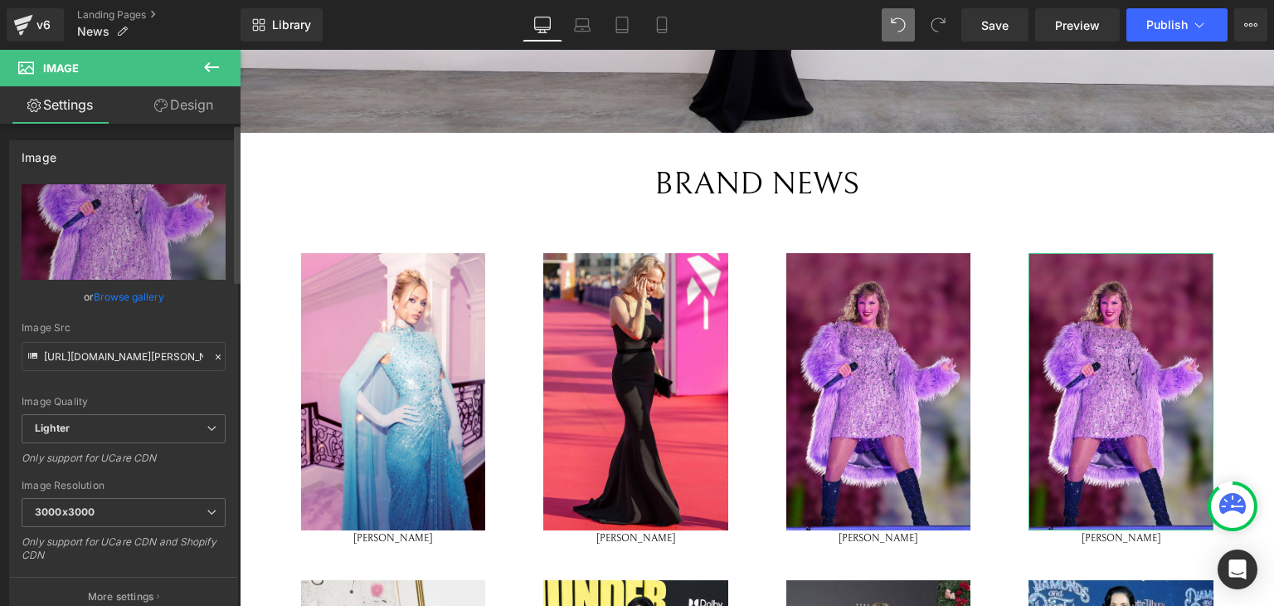
click at [149, 296] on link "Browse gallery" at bounding box center [129, 296] width 71 height 29
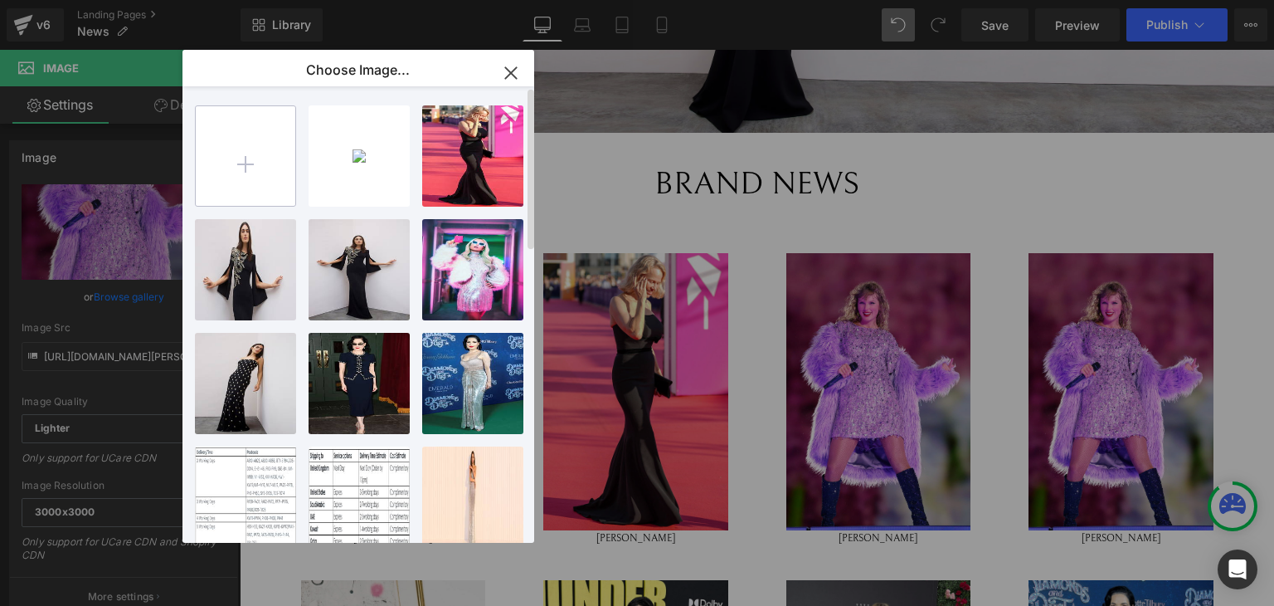
type input "C:\fakepath\Jennifer_Hudson.jpg"
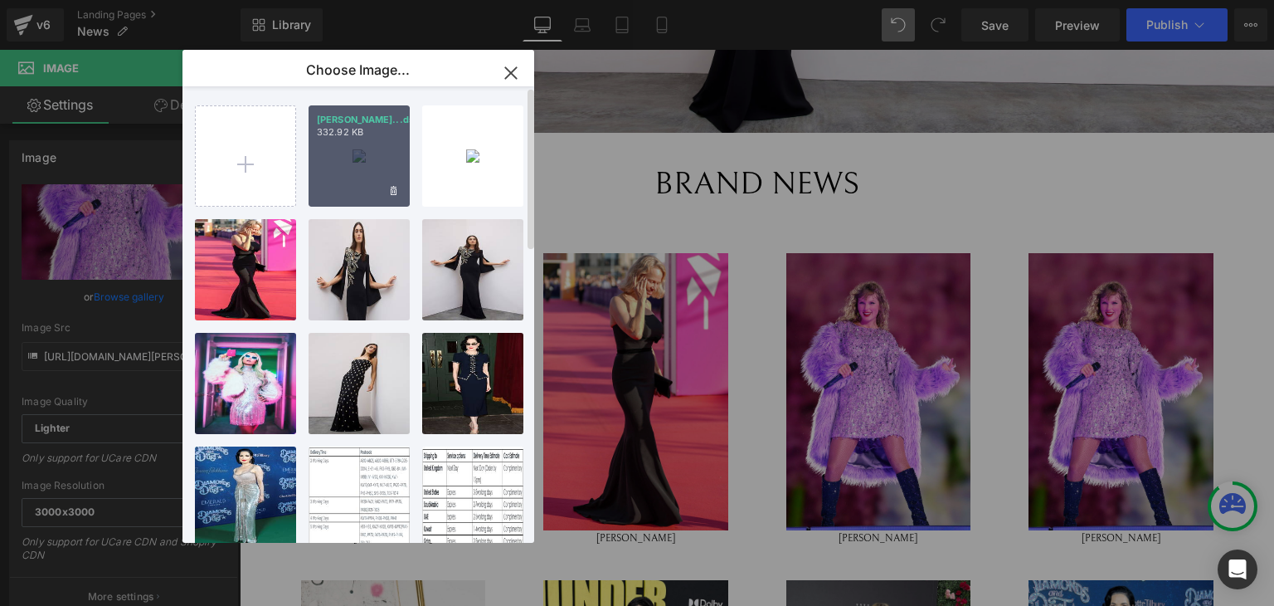
click at [346, 148] on div "Jennife...dson.jpg 332.92 KB" at bounding box center [359, 155] width 101 height 101
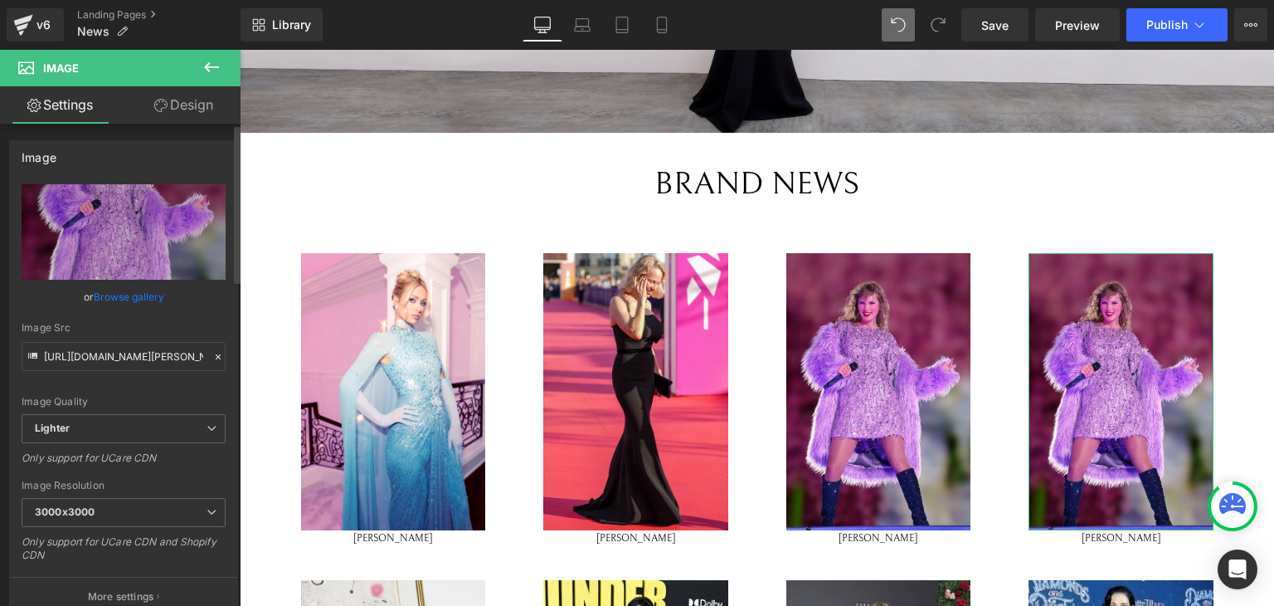
click at [138, 296] on link "Browse gallery" at bounding box center [129, 296] width 71 height 29
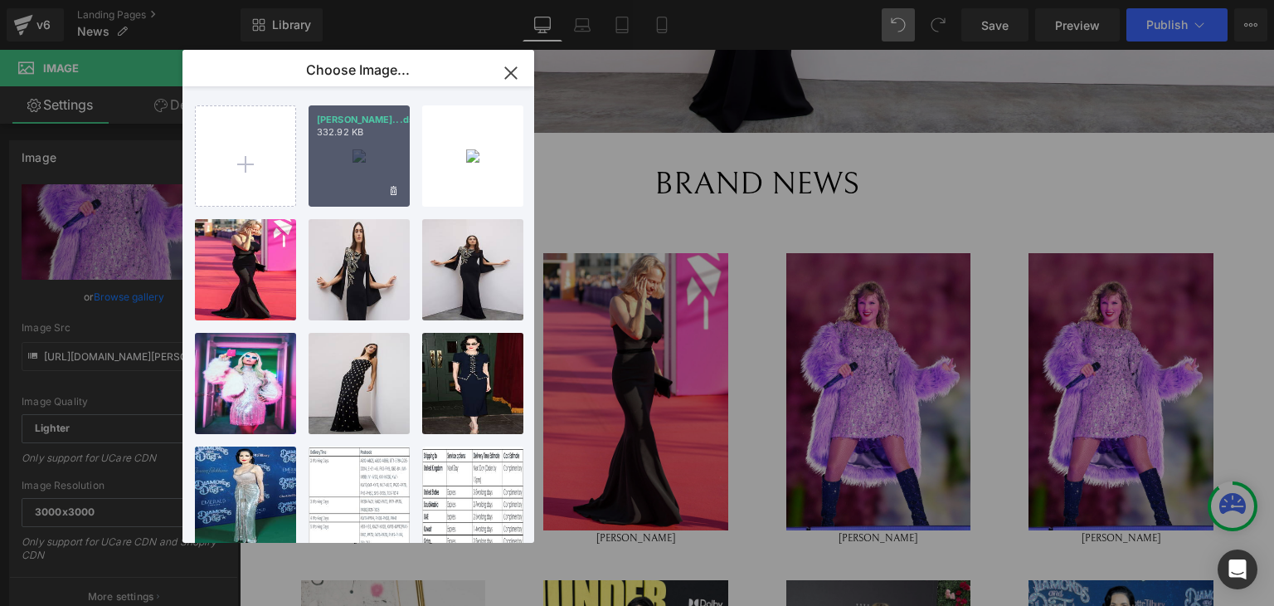
click at [361, 151] on div "Jennife...dson.jpg 332.92 KB" at bounding box center [359, 155] width 101 height 101
type input "https://ucarecdn.com/fe69d132-672b-457d-b1a2-c5bbed4075f1/-/format/auto/-/previ…"
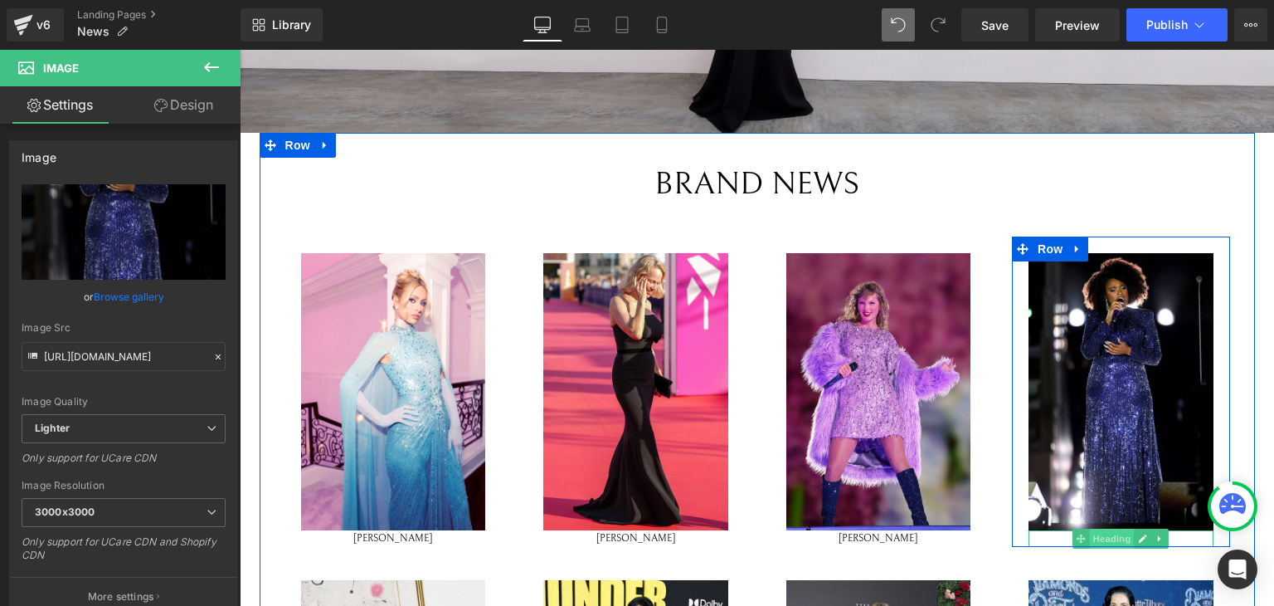
click at [1123, 534] on span "Heading" at bounding box center [1112, 539] width 45 height 20
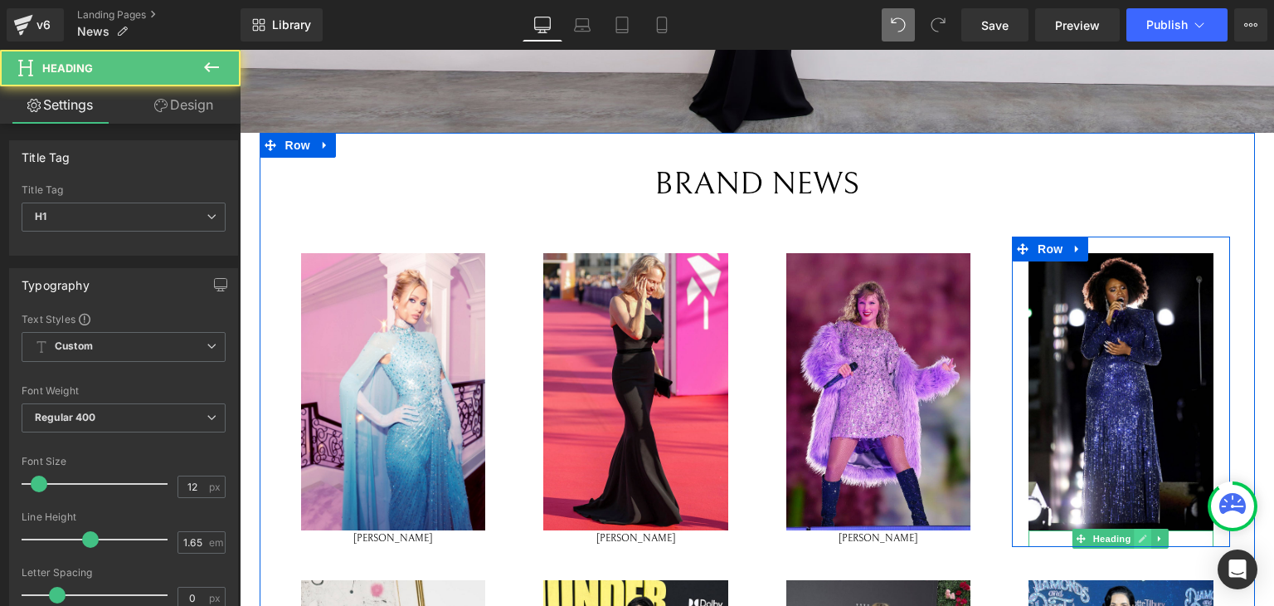
click at [1135, 534] on link at bounding box center [1143, 539] width 17 height 20
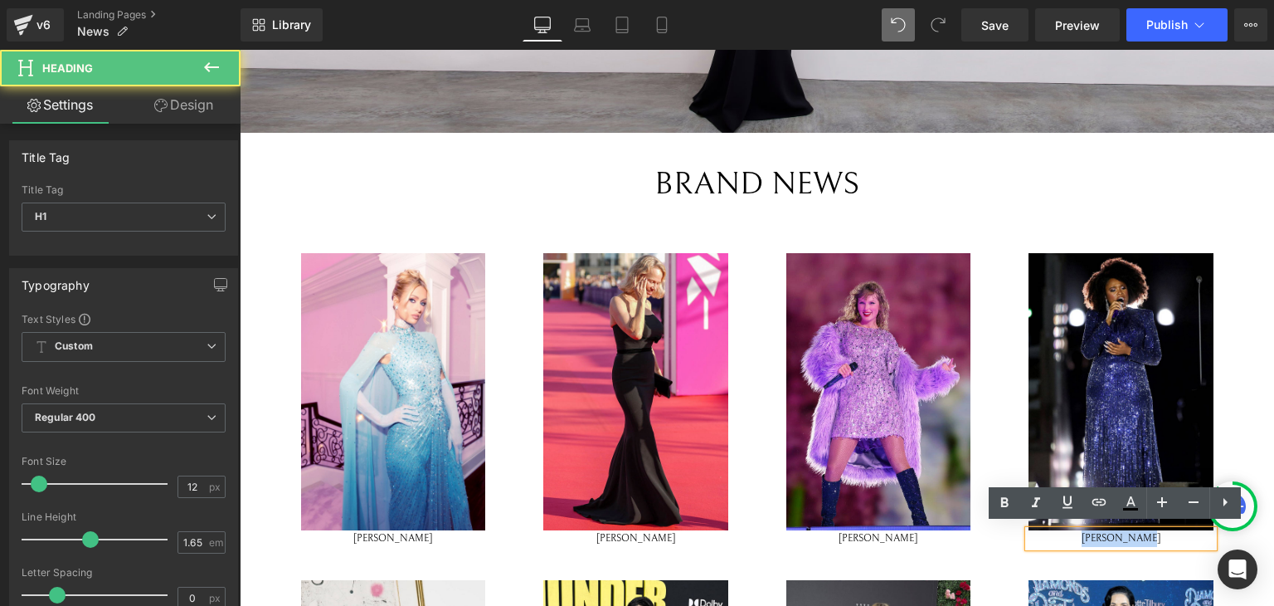
drag, startPoint x: 1152, startPoint y: 538, endPoint x: 1031, endPoint y: 534, distance: 121.2
click at [1031, 534] on h1 "TAYLOR SWIFT" at bounding box center [1121, 538] width 185 height 17
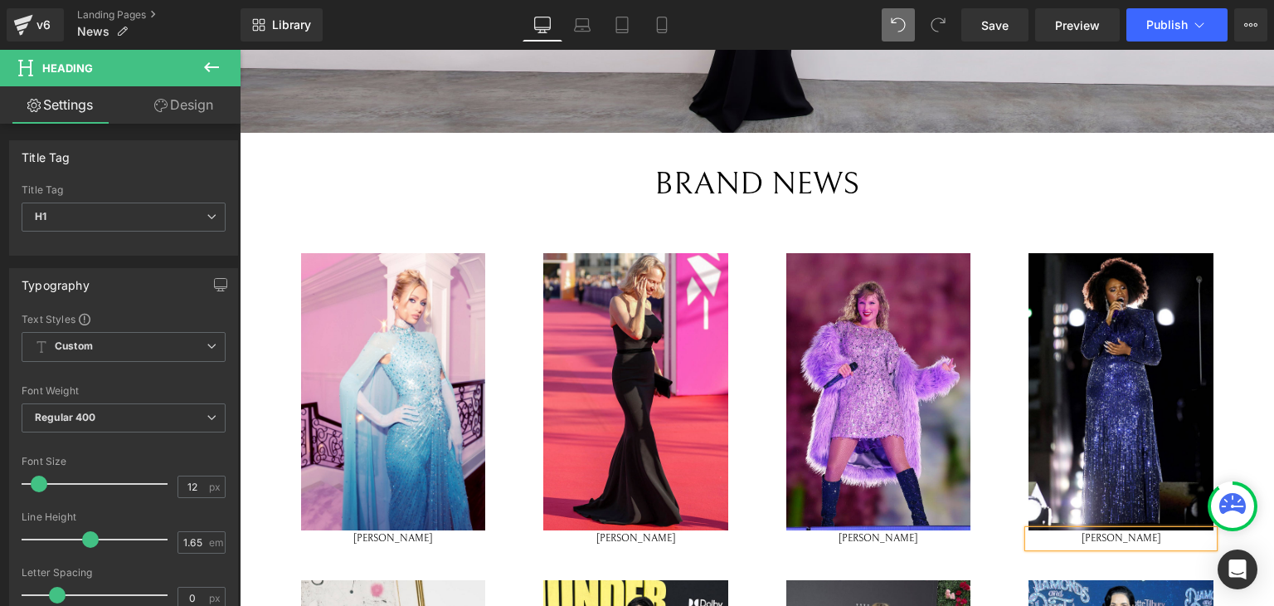
click at [1078, 188] on h1 "BRAND NEWS" at bounding box center [757, 185] width 971 height 38
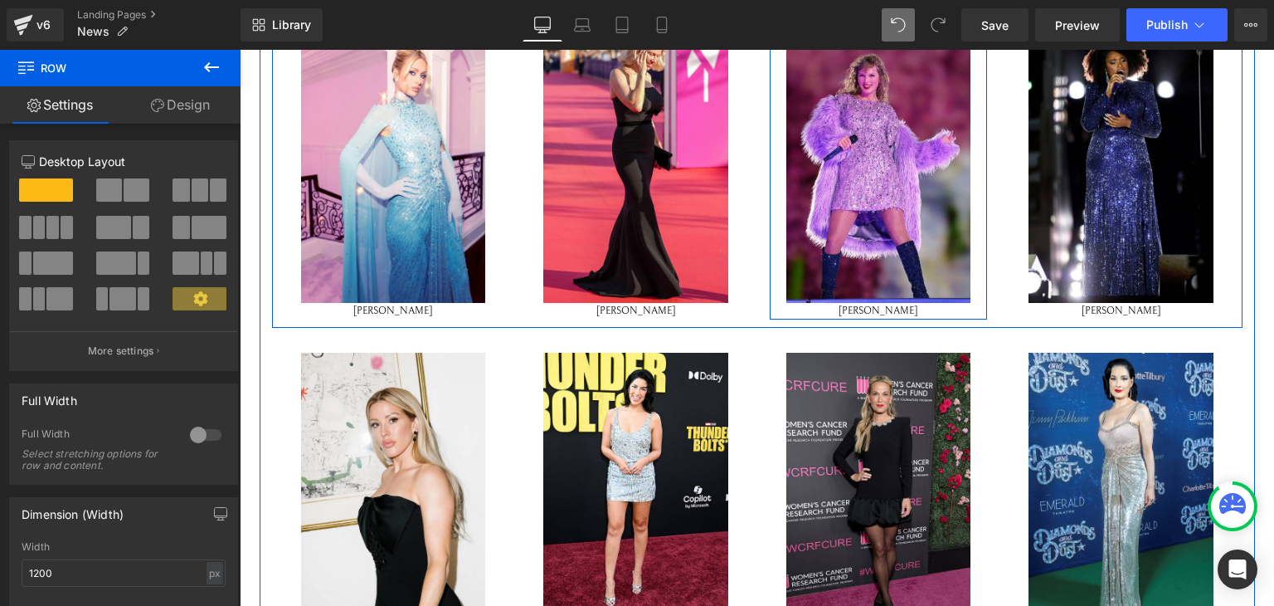
scroll to position [0, 0]
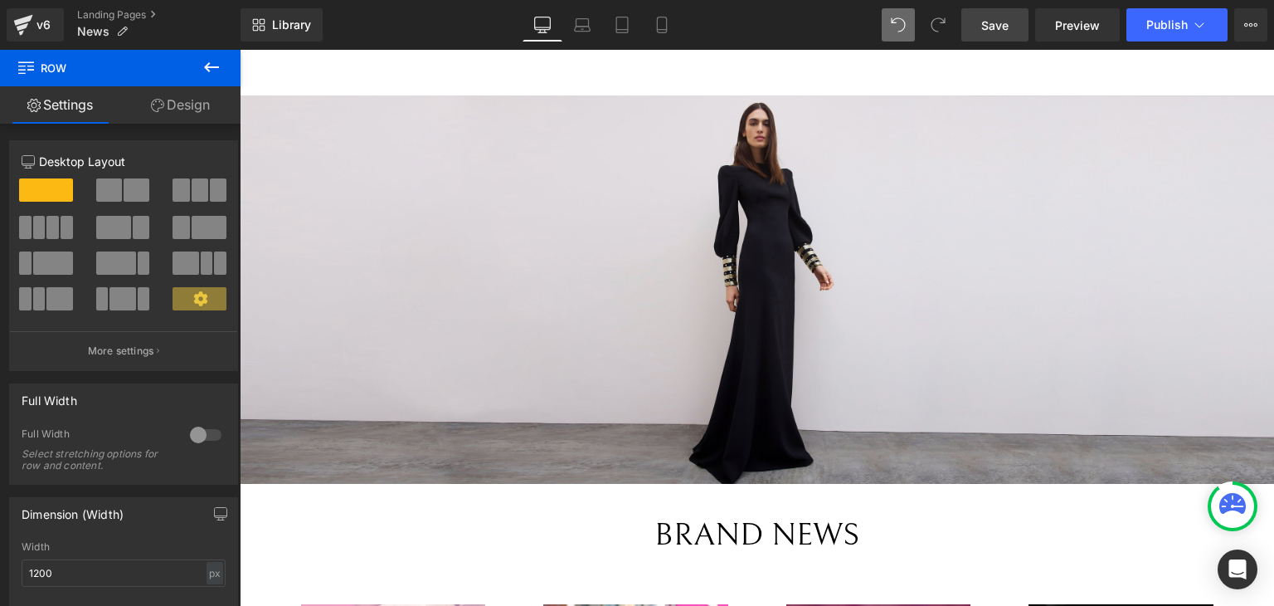
click at [1003, 25] on span "Save" at bounding box center [995, 25] width 27 height 17
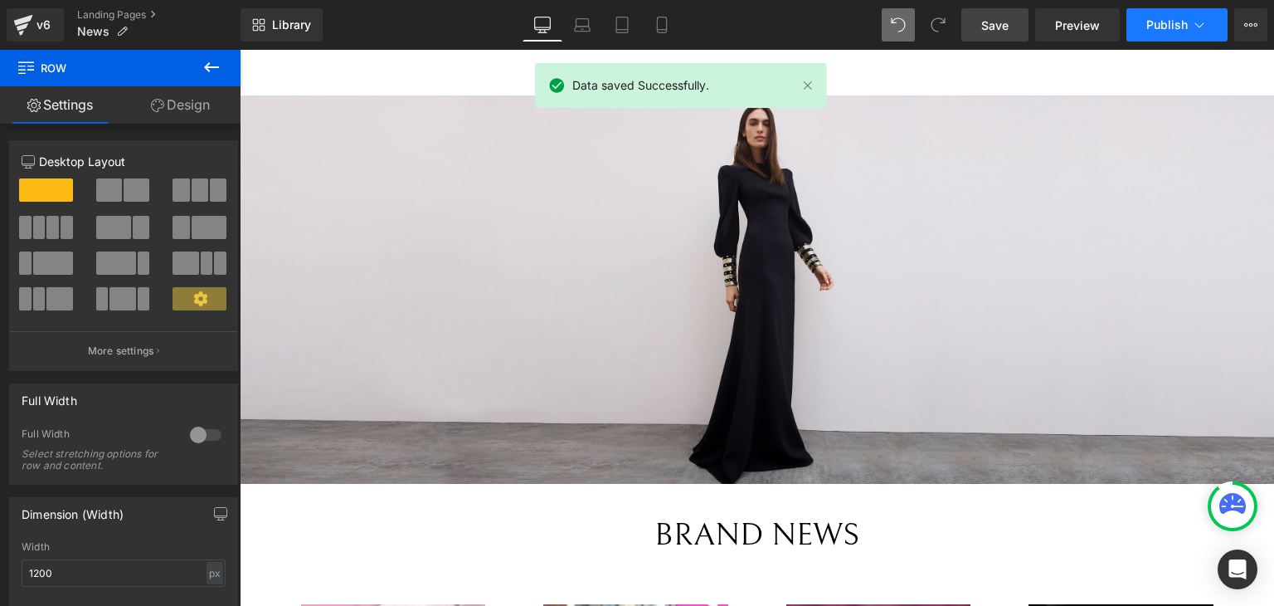
click at [1170, 27] on span "Publish" at bounding box center [1167, 24] width 41 height 13
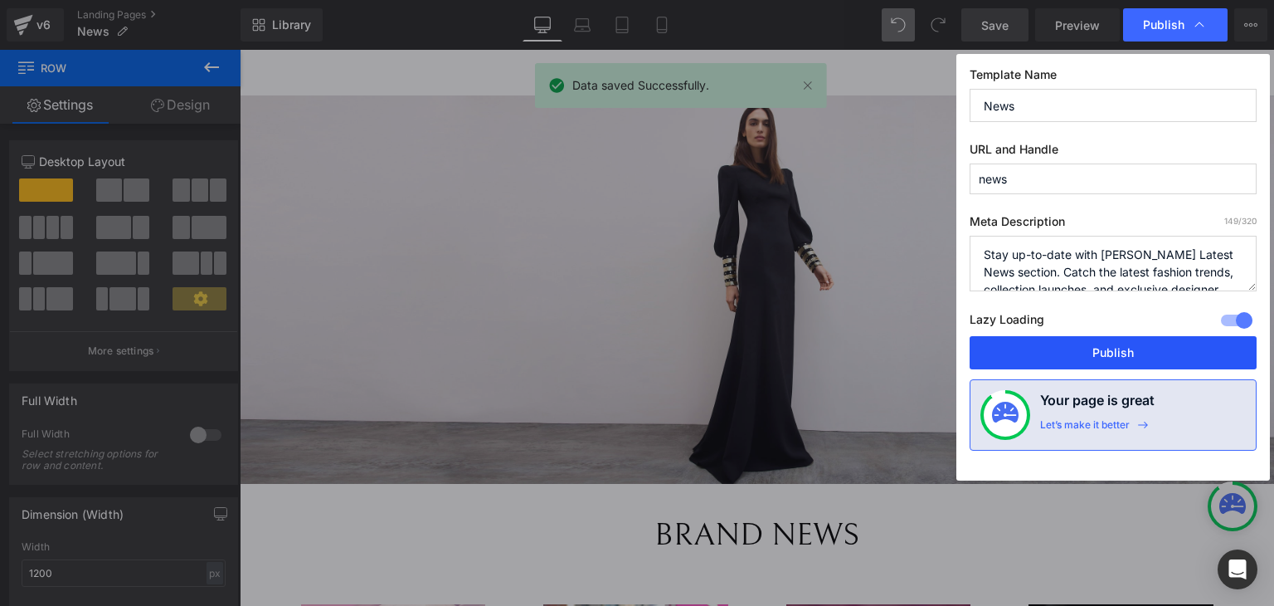
click at [1062, 356] on button "Publish" at bounding box center [1113, 352] width 287 height 33
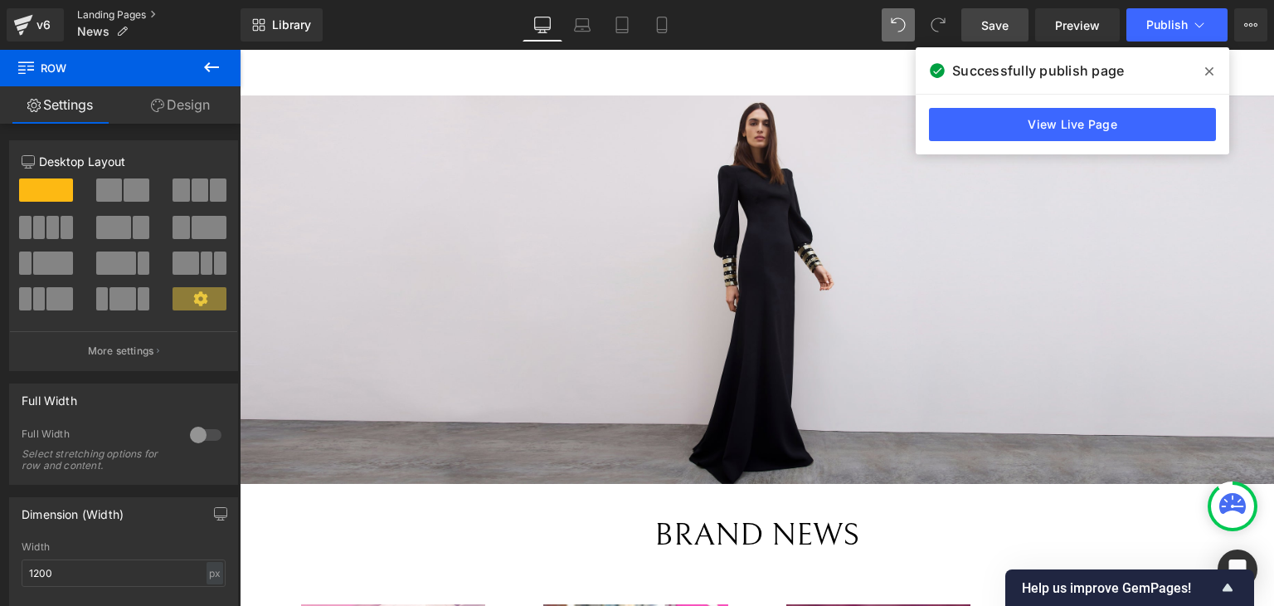
click at [105, 14] on link "Landing Pages" at bounding box center [158, 14] width 163 height 13
